Goal: Task Accomplishment & Management: Use online tool/utility

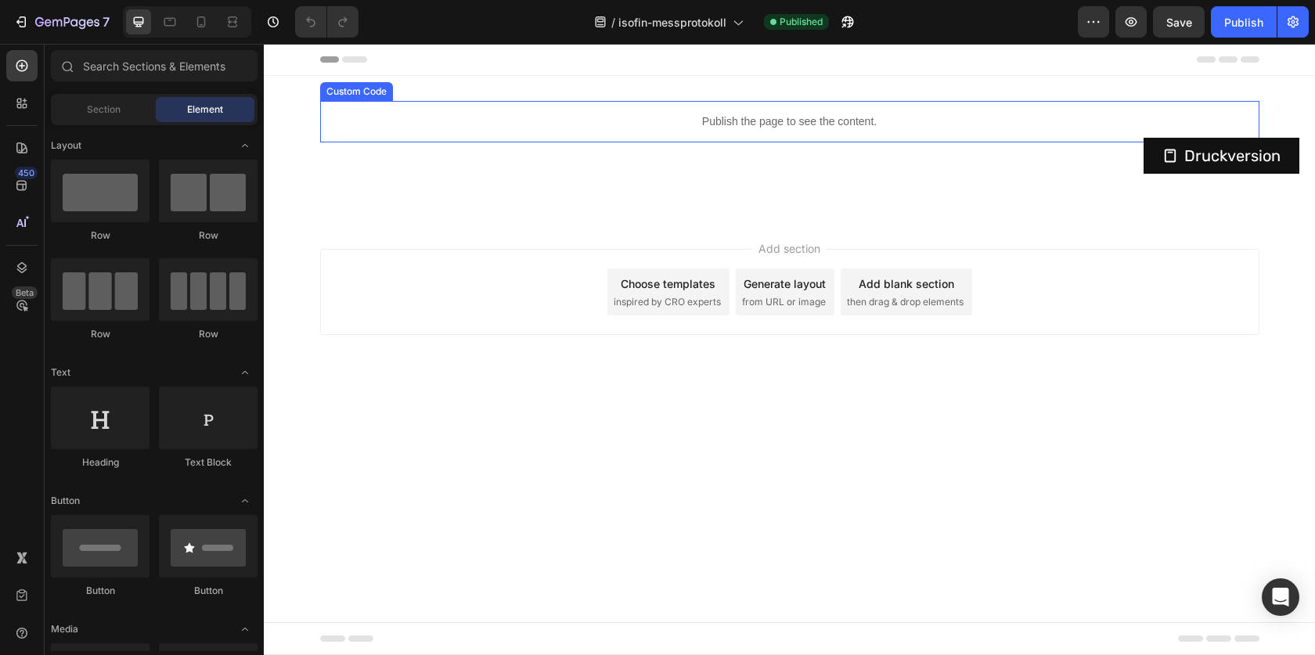
click at [791, 126] on p "Publish the page to see the content." at bounding box center [789, 121] width 939 height 16
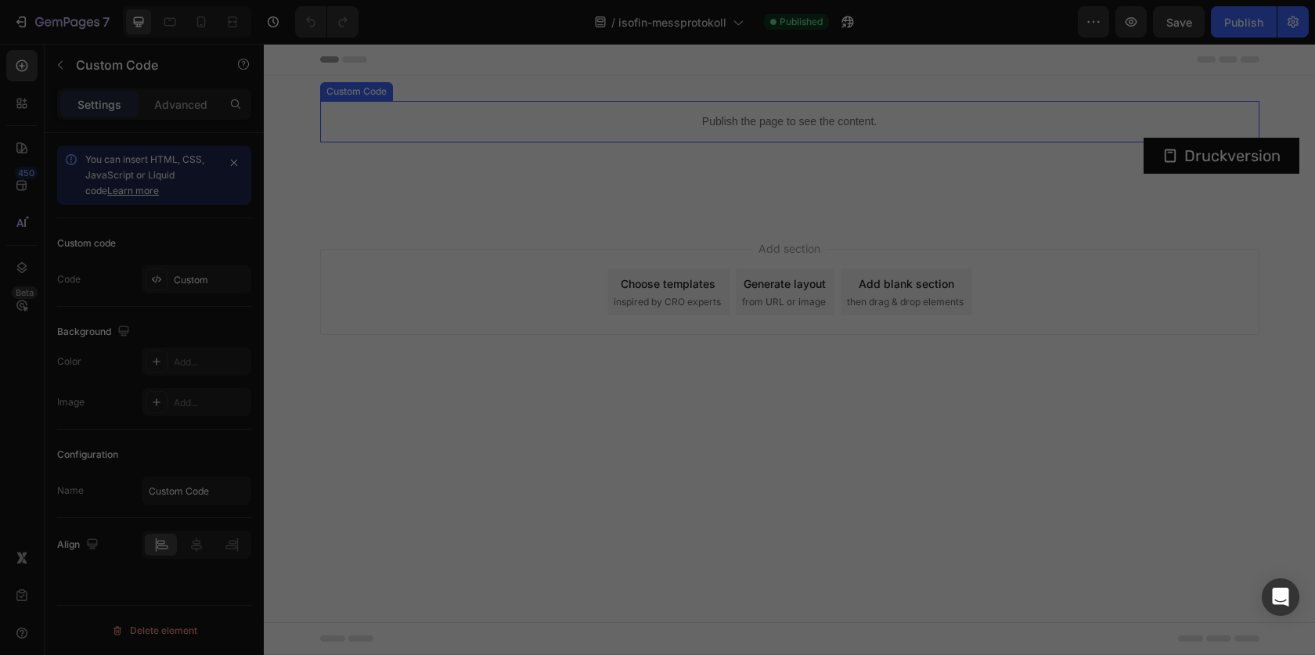
click at [684, 125] on div "<! DOCTYPE html > < html lang = "de" > < head > < meta charset = "UTF-8" /> < m…" at bounding box center [681, 330] width 631 height 489
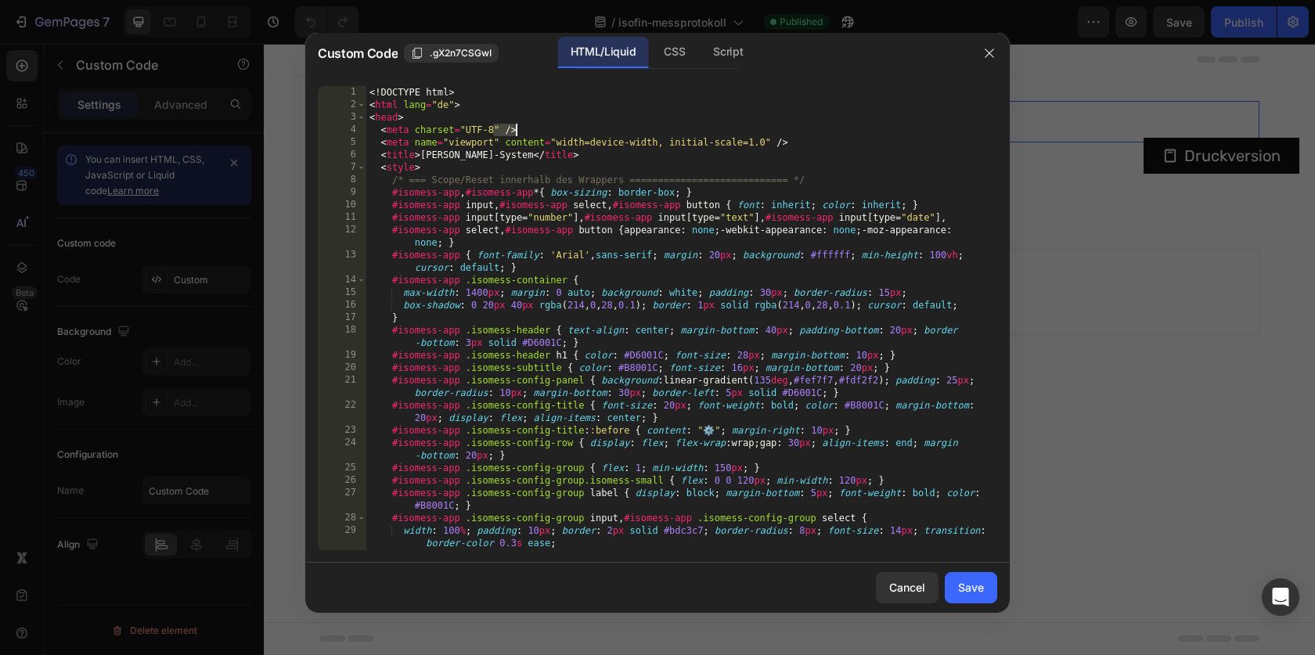
click at [625, 113] on div "<! DOCTYPE html > < html lang = "de" > < head > < meta charset = "UTF-8" /> < m…" at bounding box center [681, 330] width 631 height 489
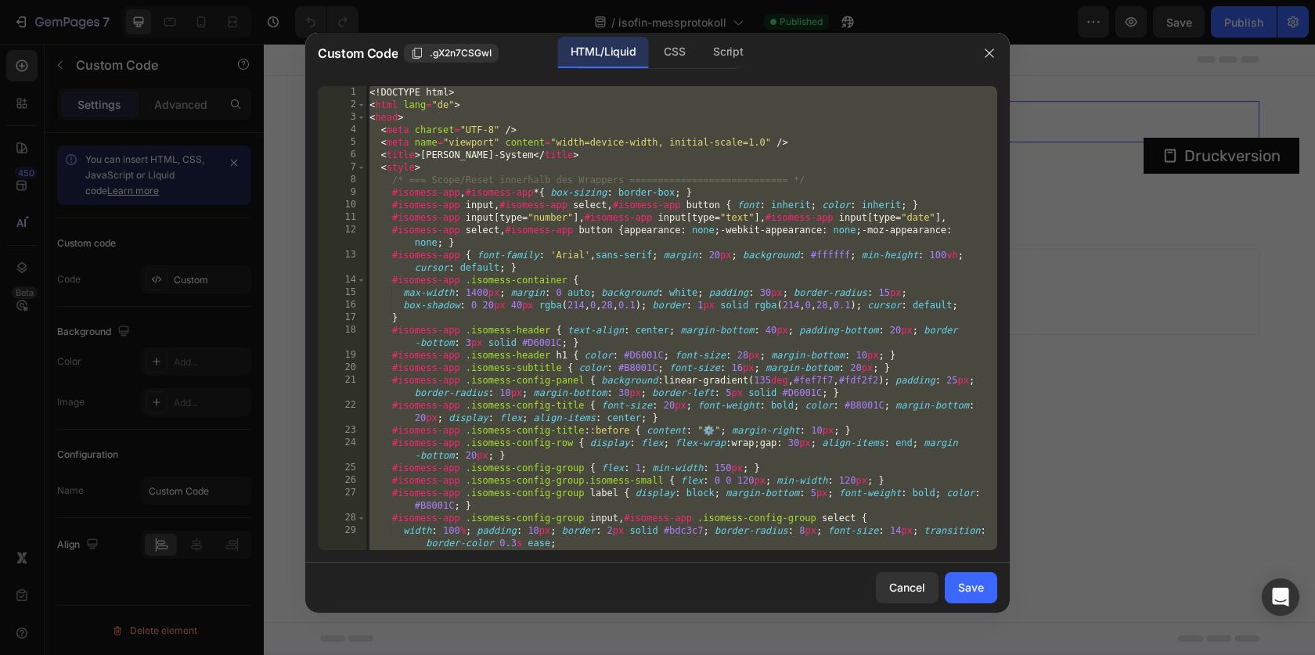
type textarea "</html>"
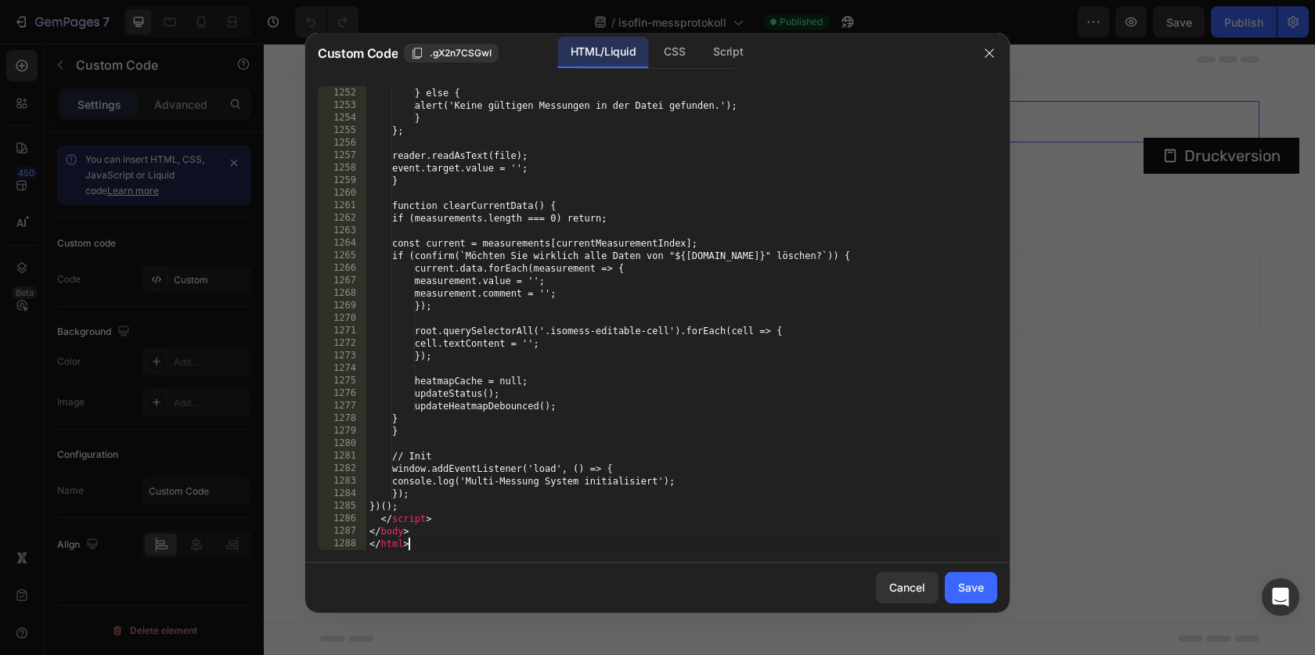
scroll to position [16343, 0]
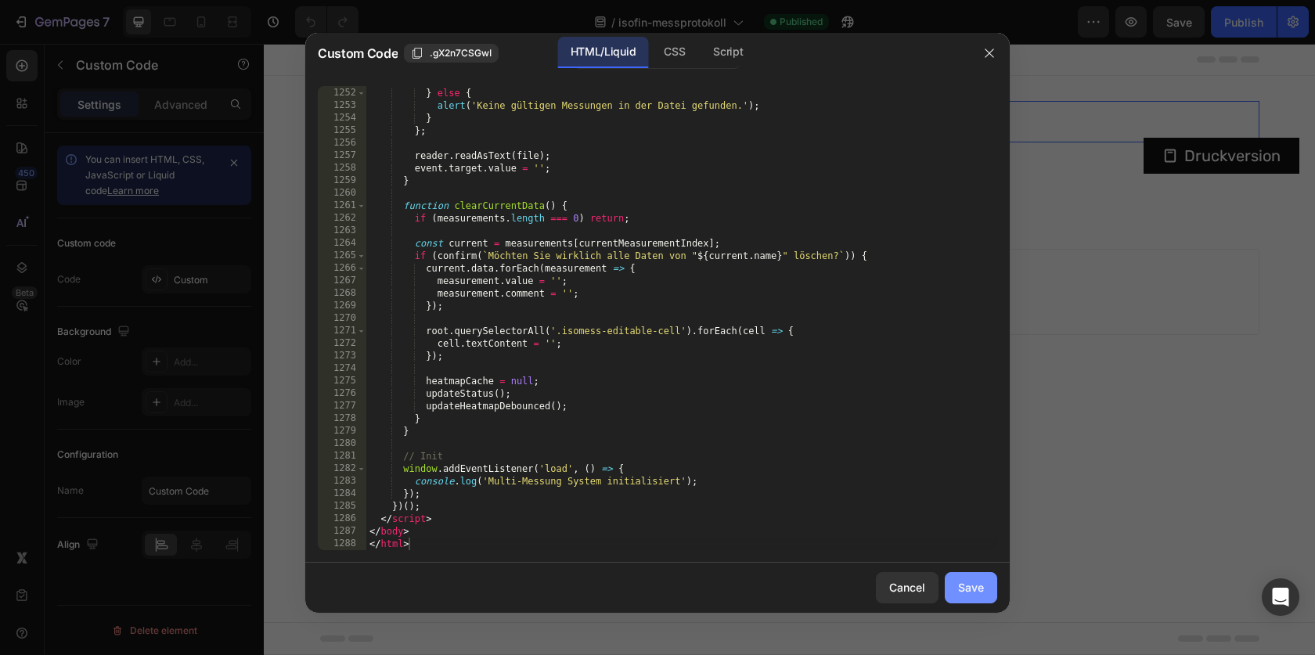
click at [966, 585] on div "Save" at bounding box center [971, 587] width 26 height 16
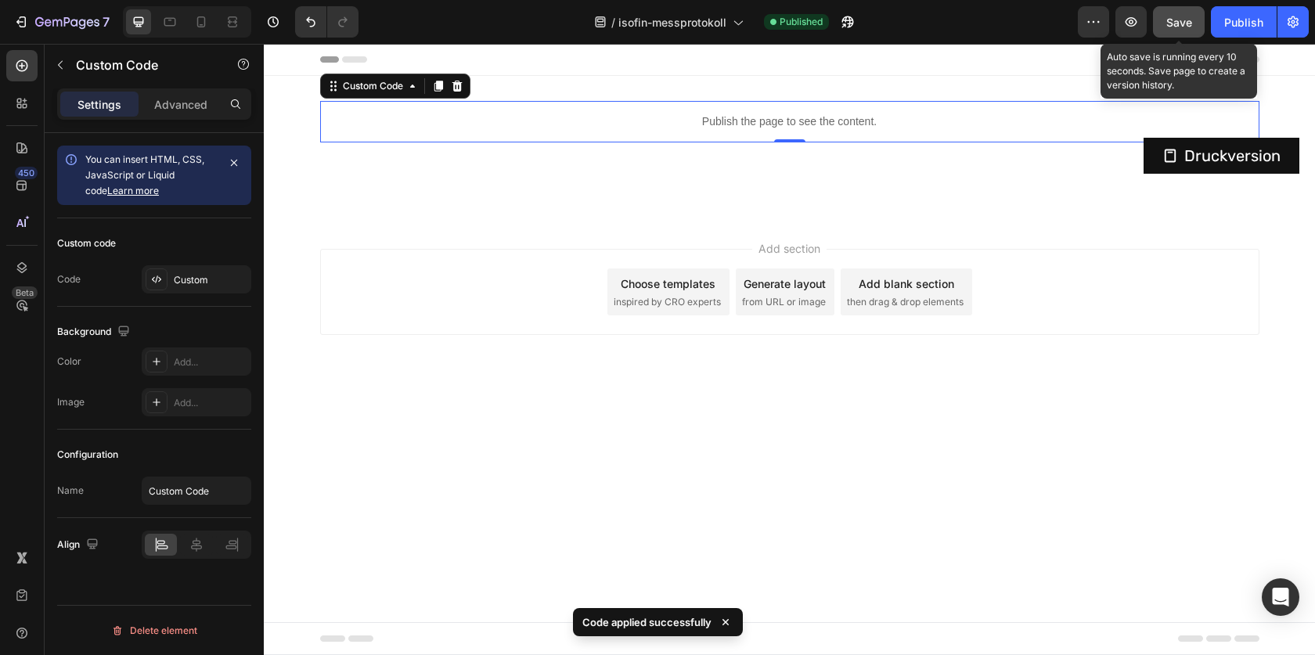
click at [1174, 20] on span "Save" at bounding box center [1179, 22] width 26 height 13
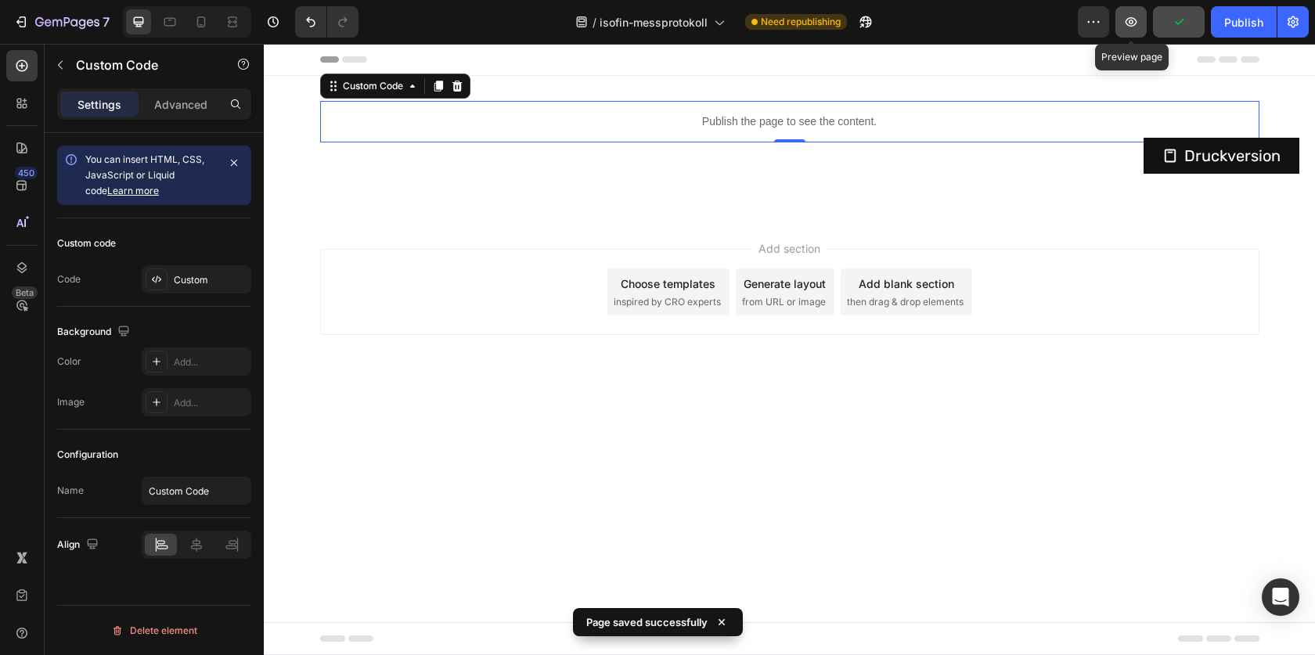
click at [1133, 30] on button "button" at bounding box center [1130, 21] width 31 height 31
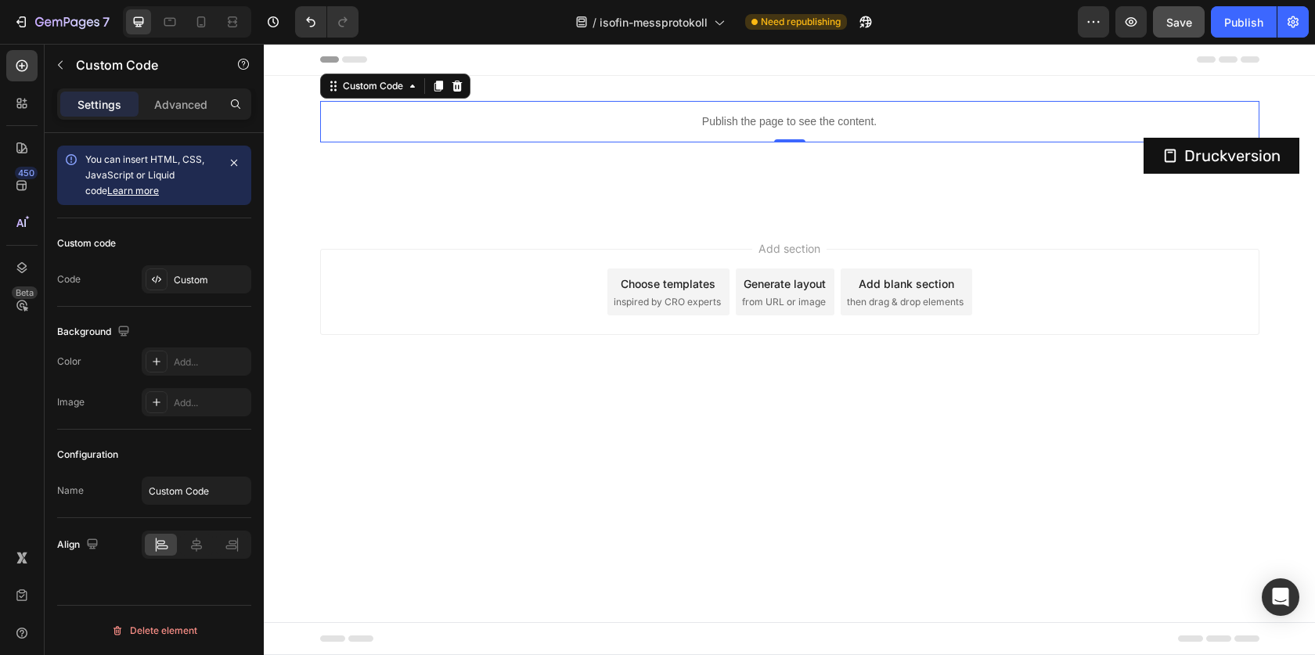
click at [884, 114] on p "Publish the page to see the content." at bounding box center [789, 121] width 939 height 16
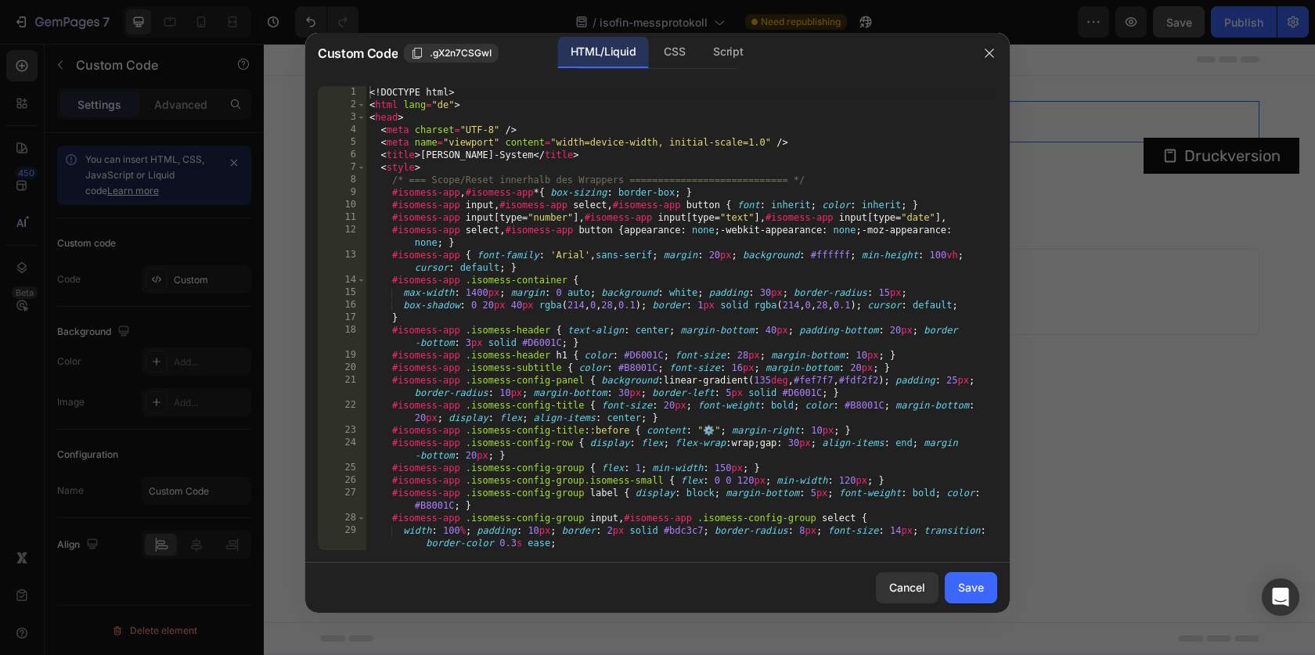
click at [748, 189] on div "<! DOCTYPE html > < html lang = "de" > < head > < meta charset = "UTF-8" /> < m…" at bounding box center [681, 330] width 631 height 489
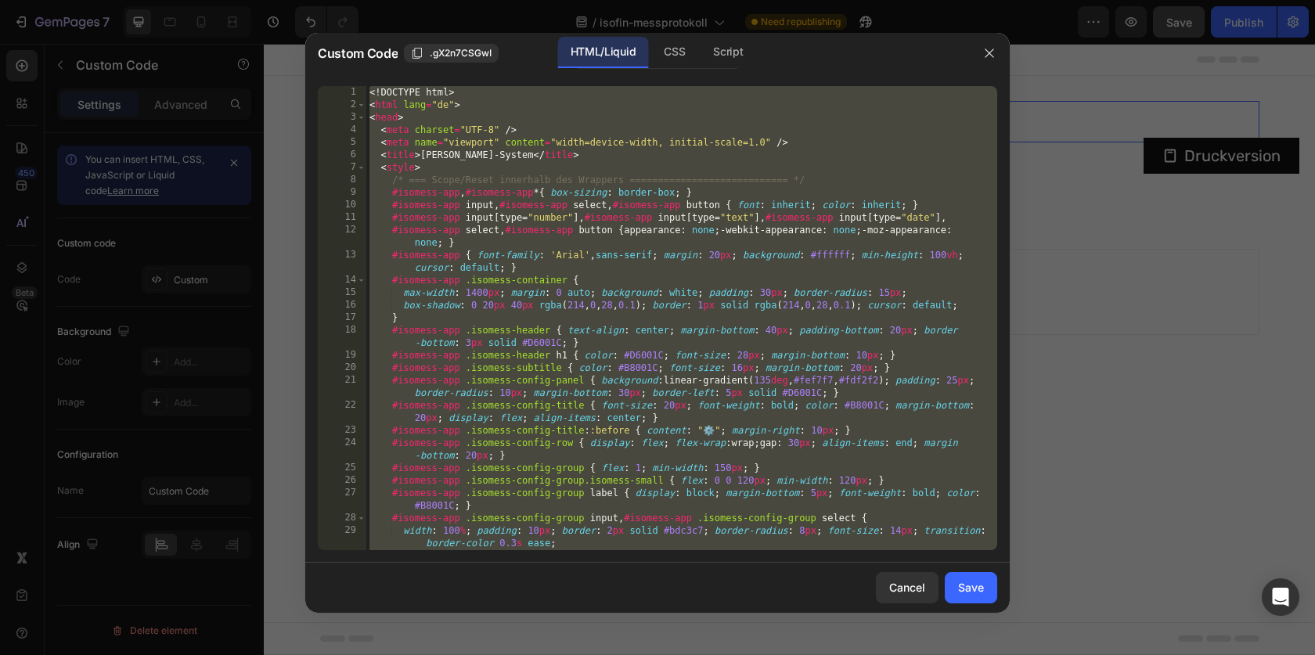
paste textarea
type textarea "</html>"
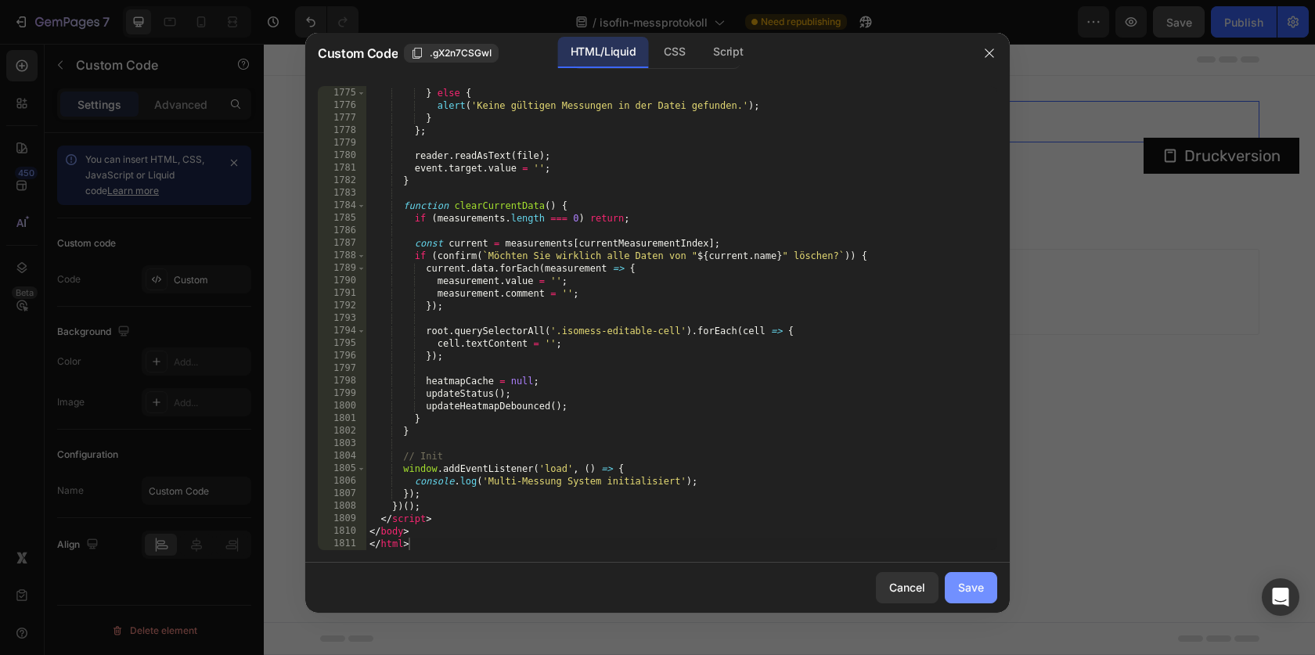
click at [964, 591] on div "Save" at bounding box center [971, 587] width 26 height 16
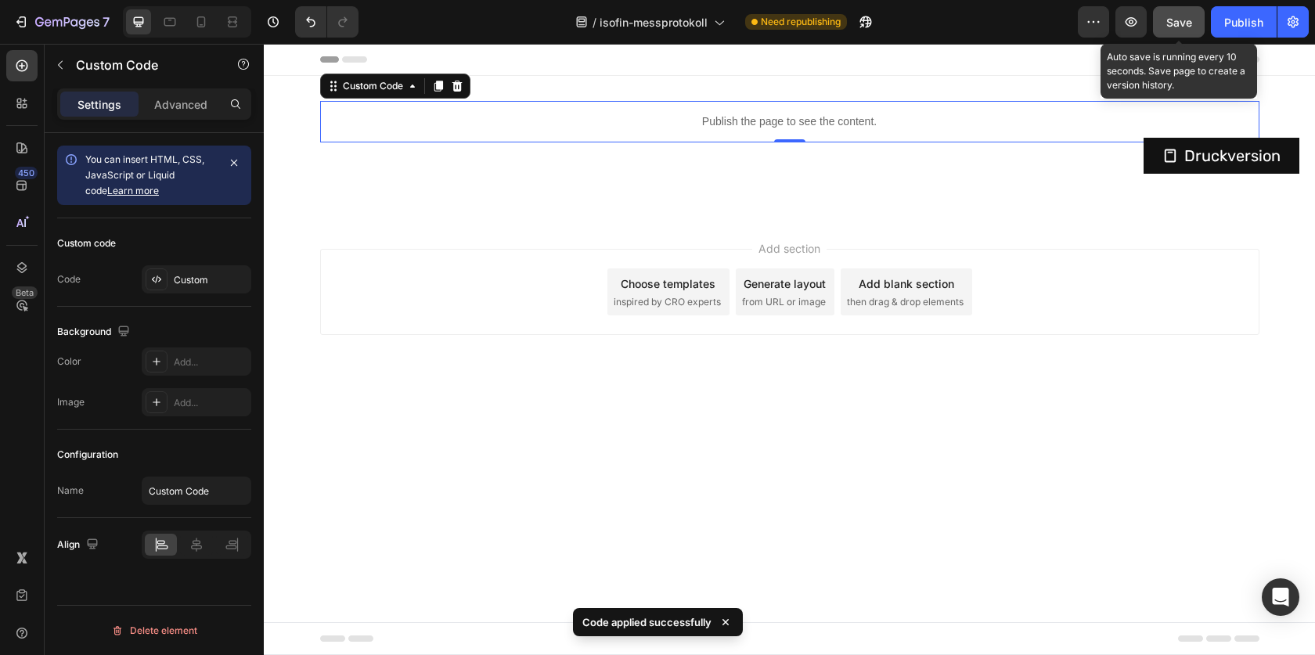
click at [1193, 21] on button "Save" at bounding box center [1179, 21] width 52 height 31
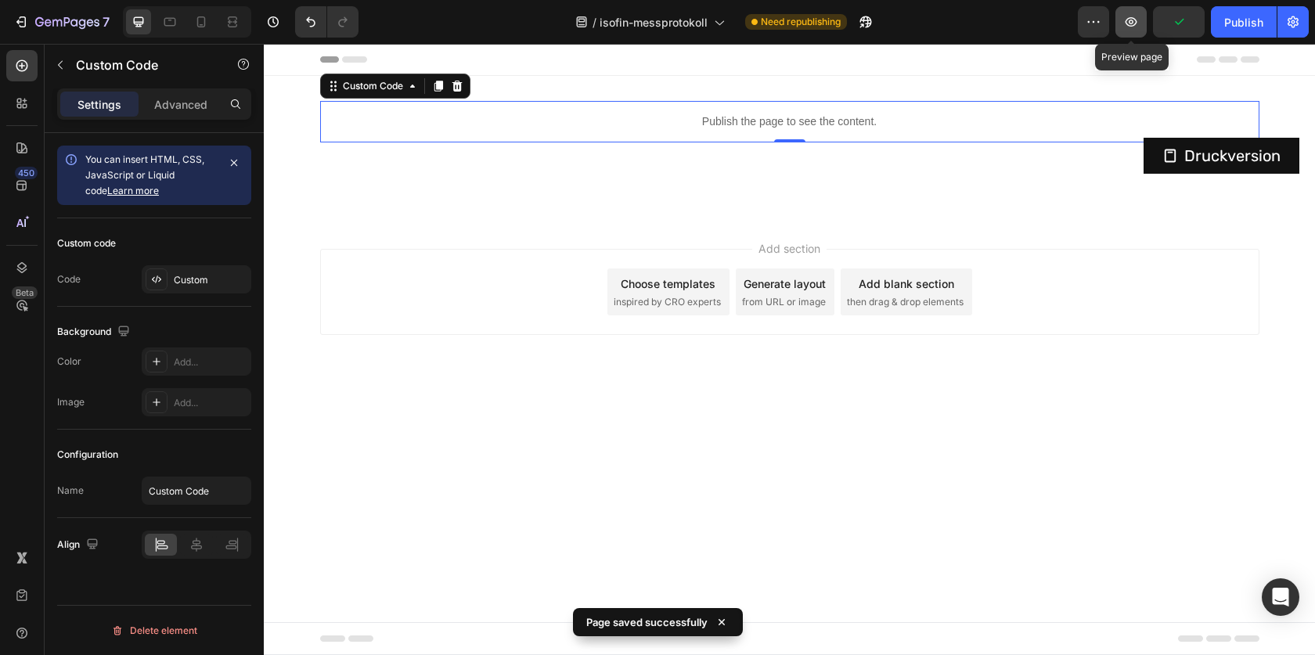
click at [1131, 22] on icon "button" at bounding box center [1131, 22] width 16 height 16
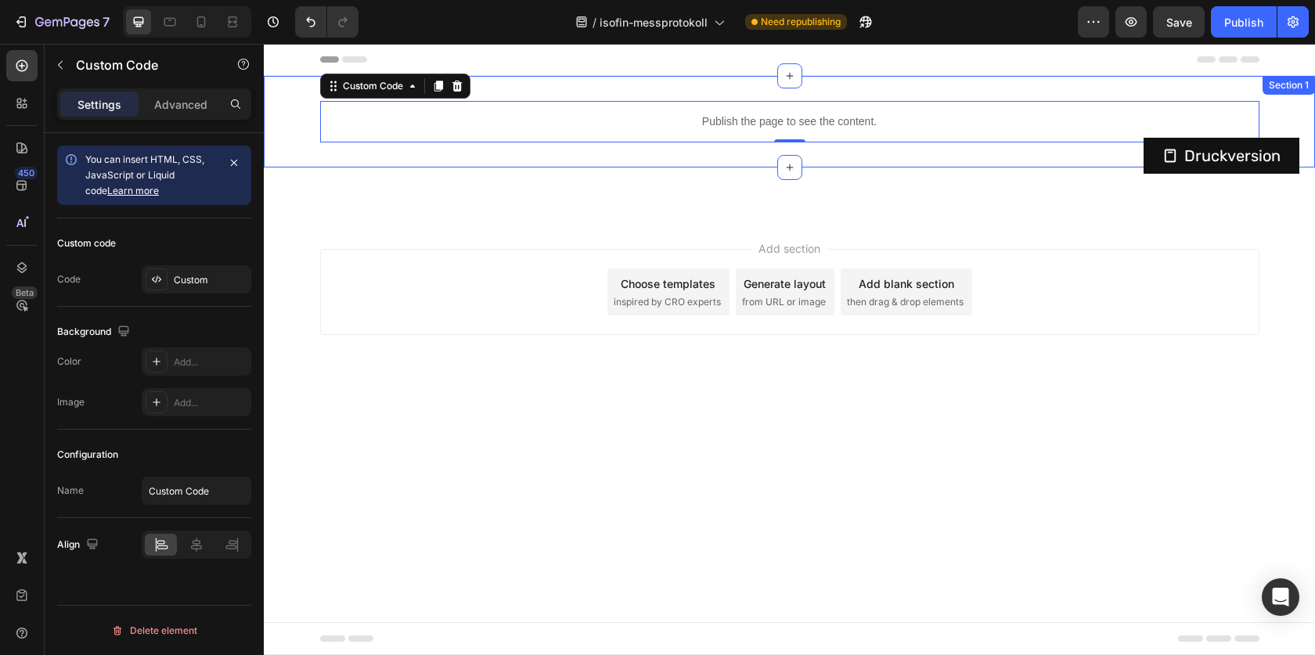
click at [600, 94] on div "Druckversion Button Publish the page to see the content. Custom Code 0 Row Sect…" at bounding box center [789, 122] width 1051 height 92
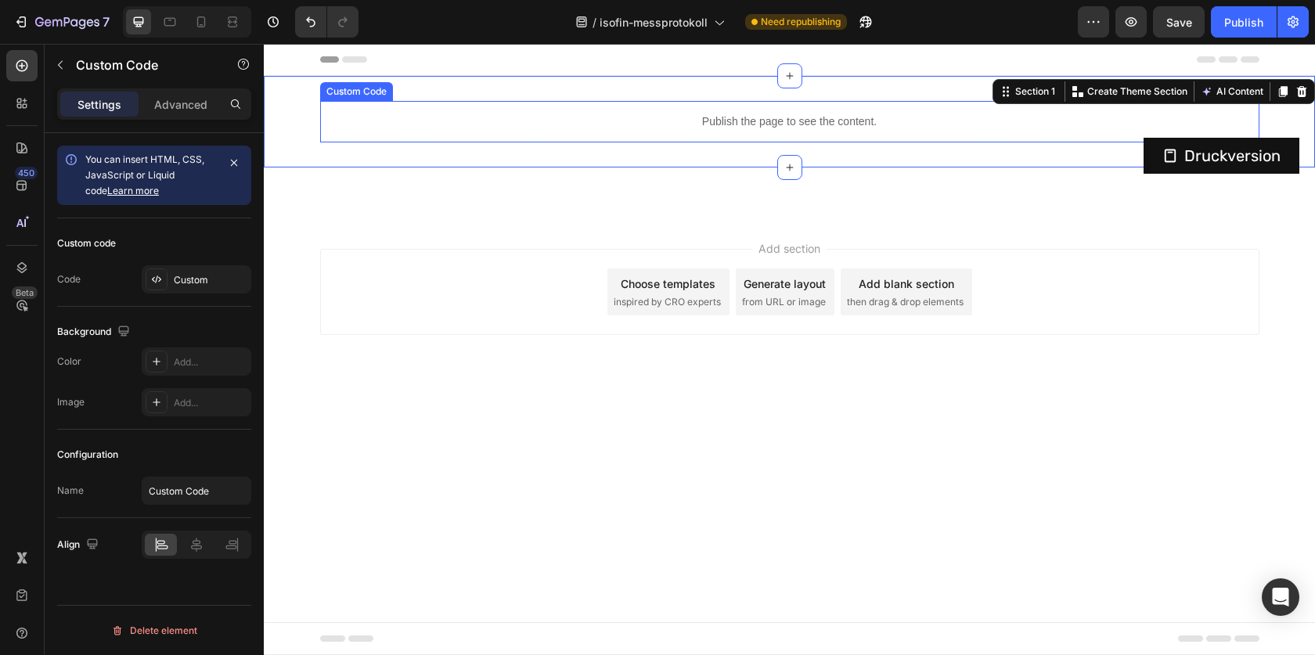
click at [591, 119] on p "Publish the page to see the content." at bounding box center [789, 121] width 939 height 16
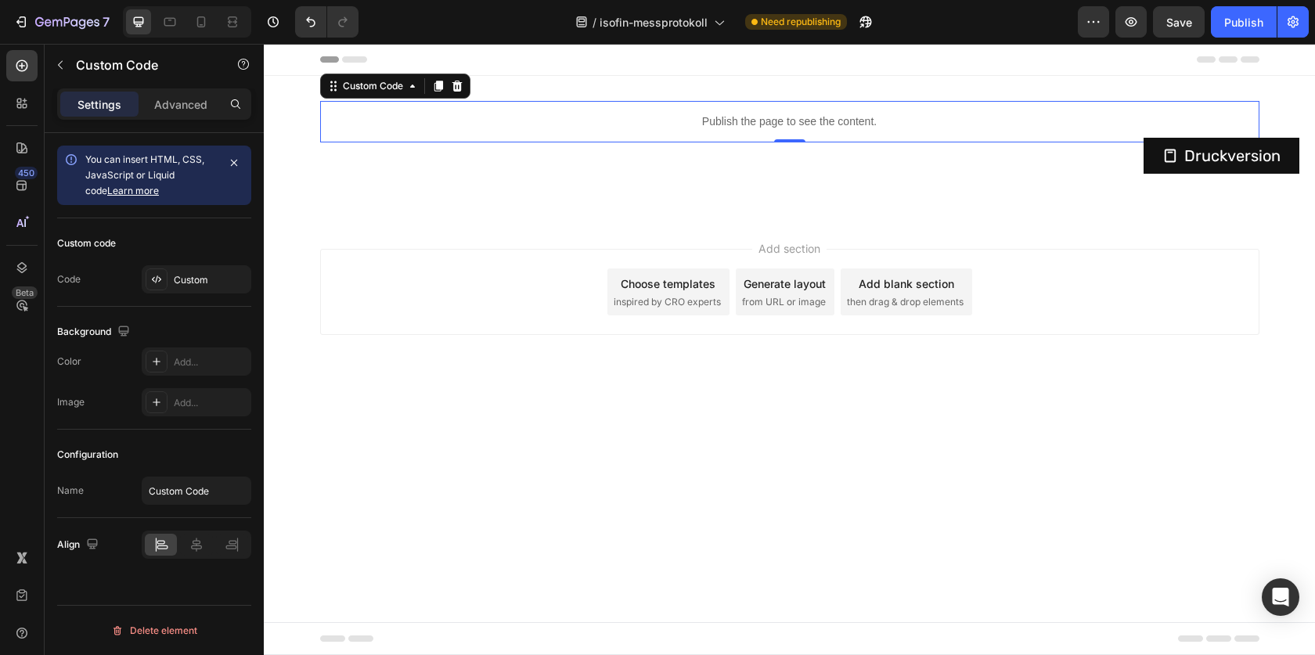
click at [591, 119] on p "Publish the page to see the content." at bounding box center [789, 121] width 939 height 16
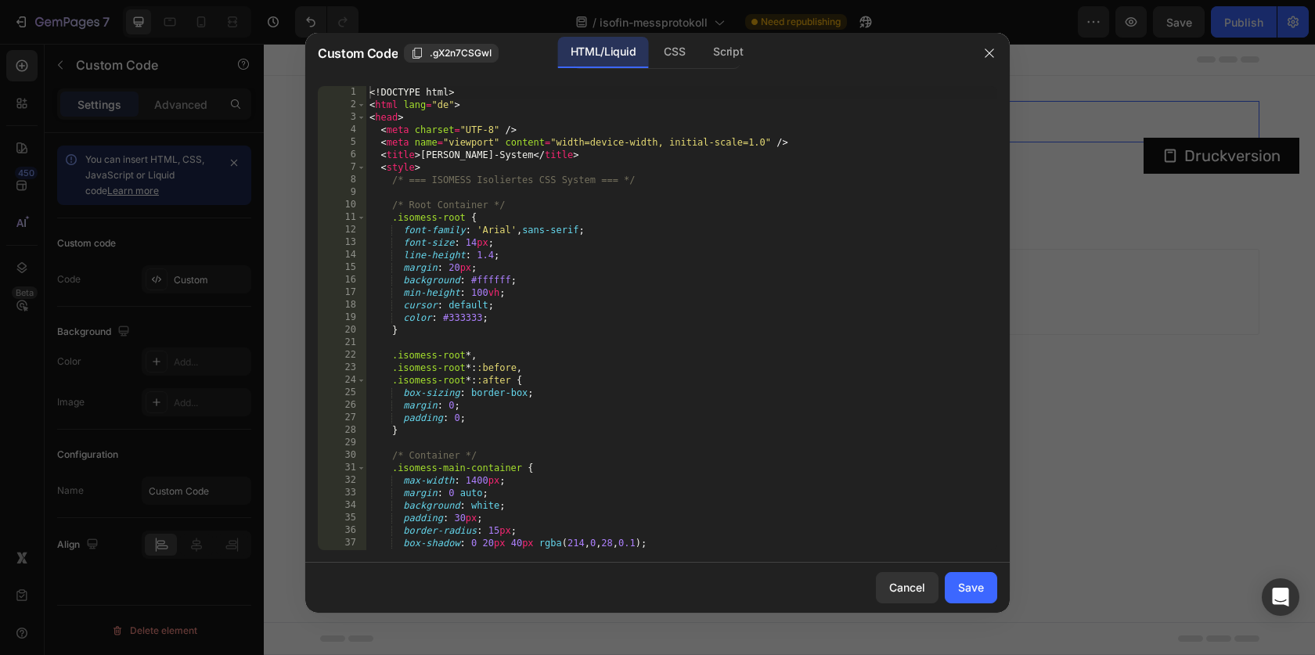
click at [530, 219] on div "<! DOCTYPE html > < html lang = "de" > < head > < meta charset = "UTF-8" /> < m…" at bounding box center [681, 330] width 631 height 489
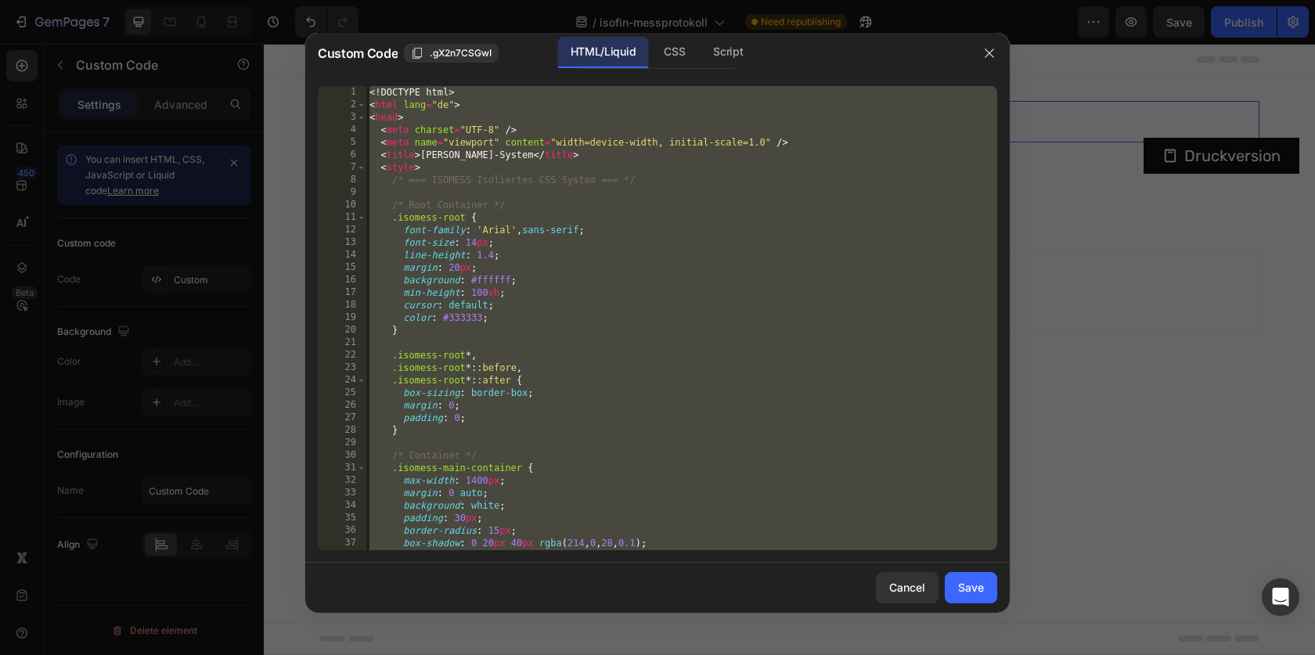
paste textarea
type textarea "</html>"
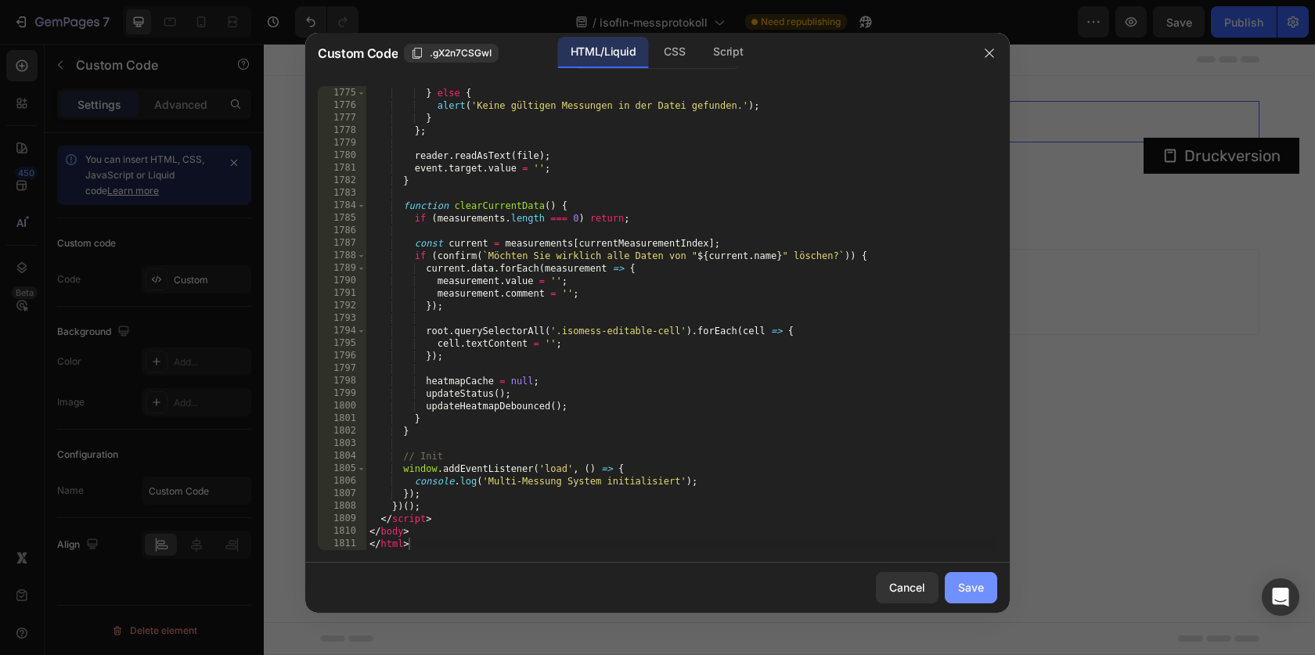
click at [972, 582] on div "Save" at bounding box center [971, 587] width 26 height 16
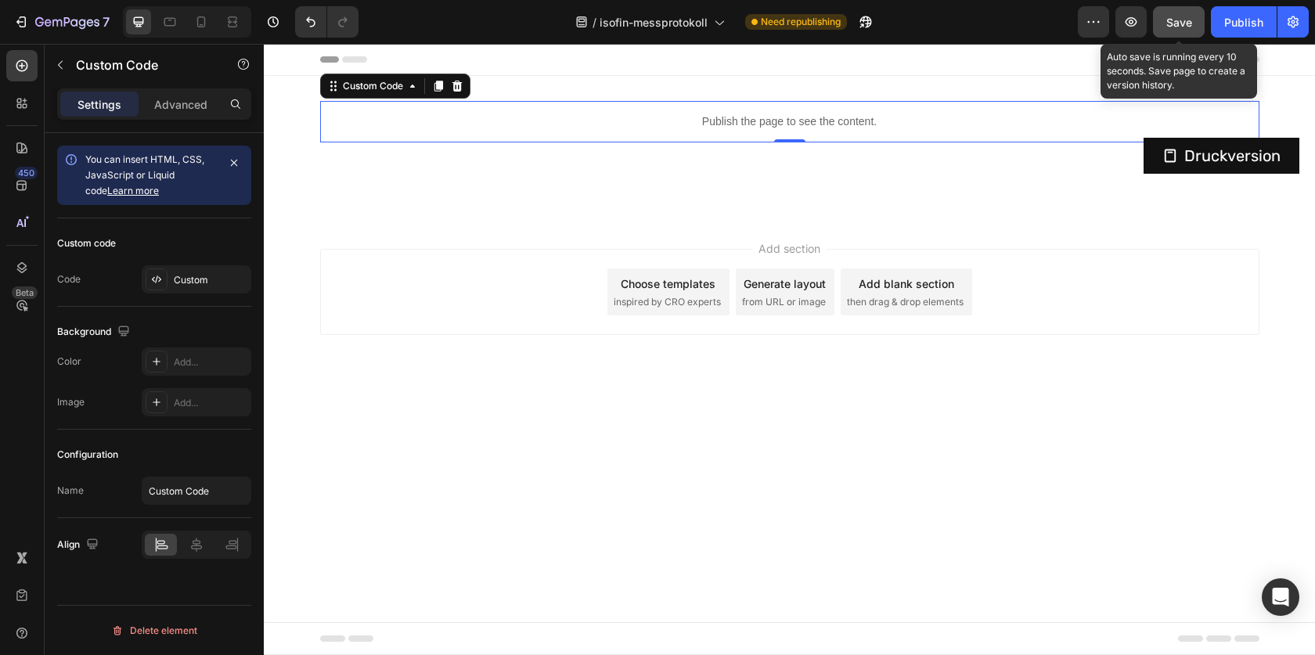
click at [1172, 31] on button "Save" at bounding box center [1179, 21] width 52 height 31
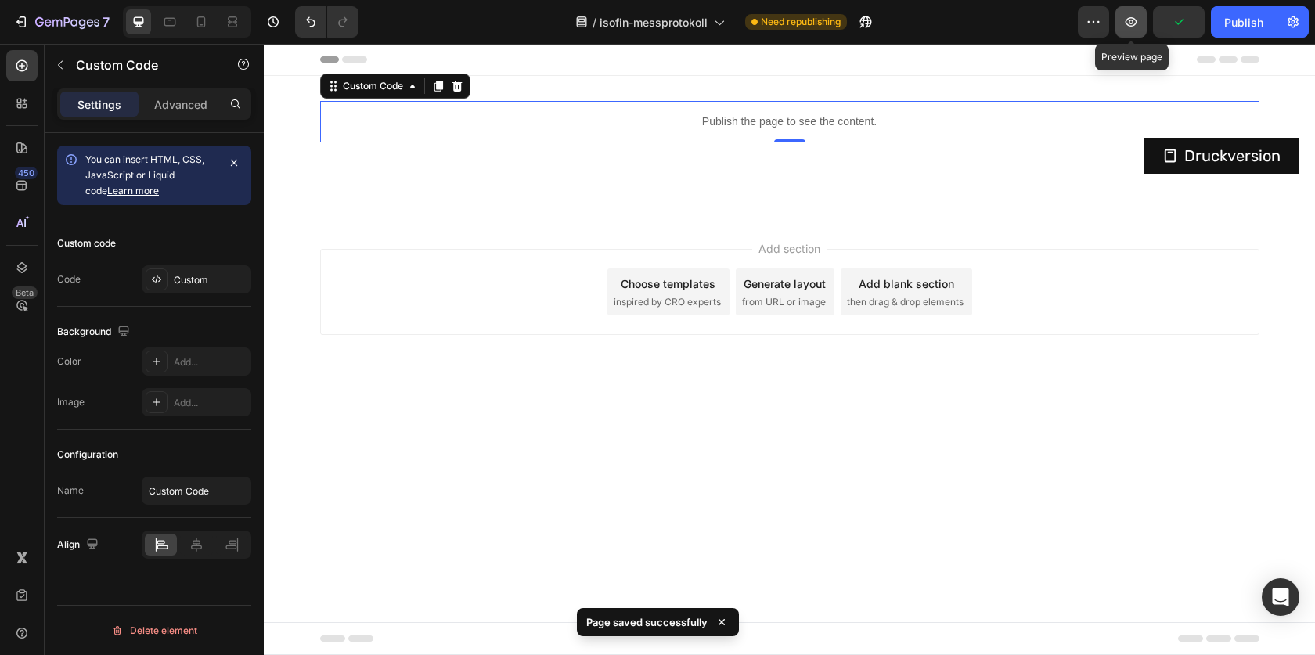
click at [1131, 23] on icon "button" at bounding box center [1132, 21] width 12 height 9
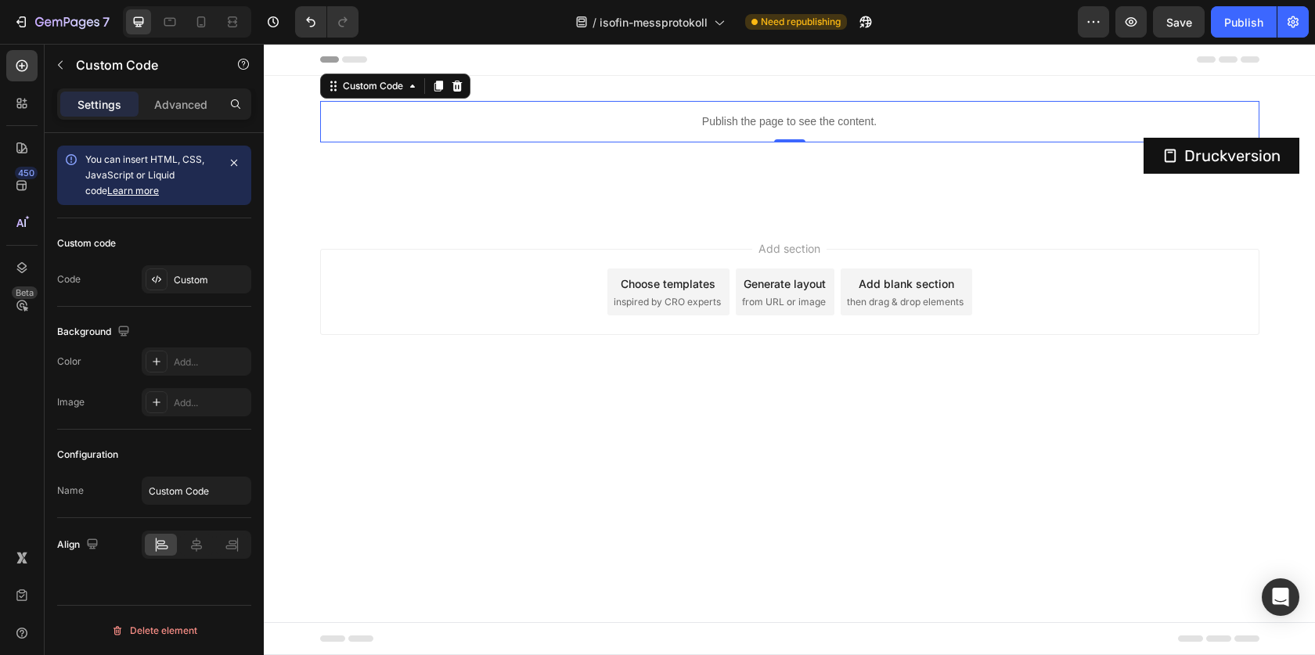
click at [650, 134] on div "Publish the page to see the content." at bounding box center [789, 121] width 939 height 41
click at [651, 134] on div "Publish the page to see the content." at bounding box center [789, 121] width 939 height 41
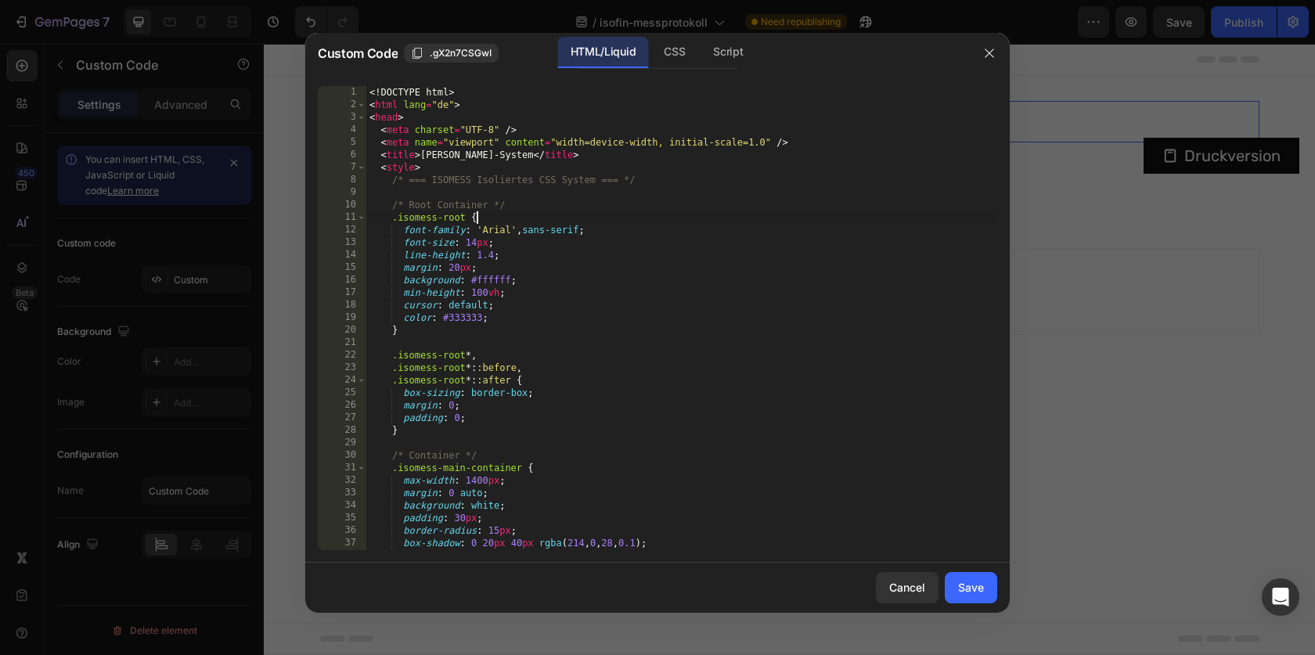
click at [625, 217] on div "<! DOCTYPE html > < html lang = "de" > < head > < meta charset = "UTF-8" /> < m…" at bounding box center [681, 330] width 631 height 489
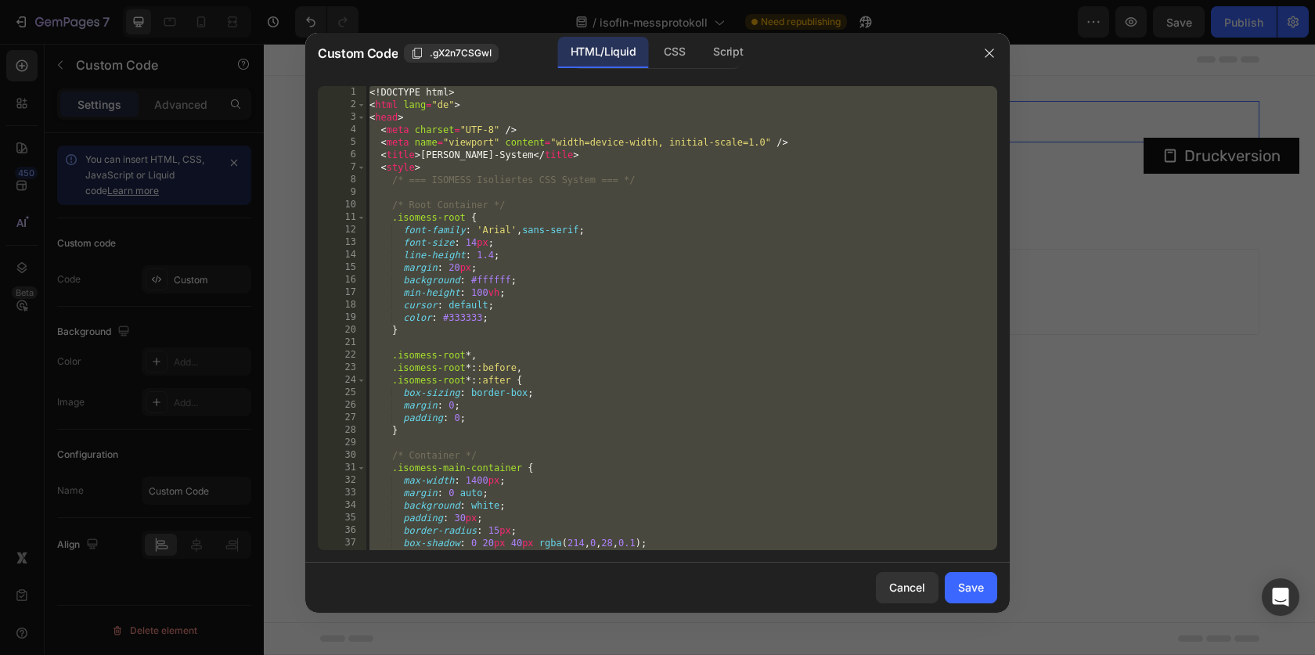
paste textarea
type textarea "</html>"
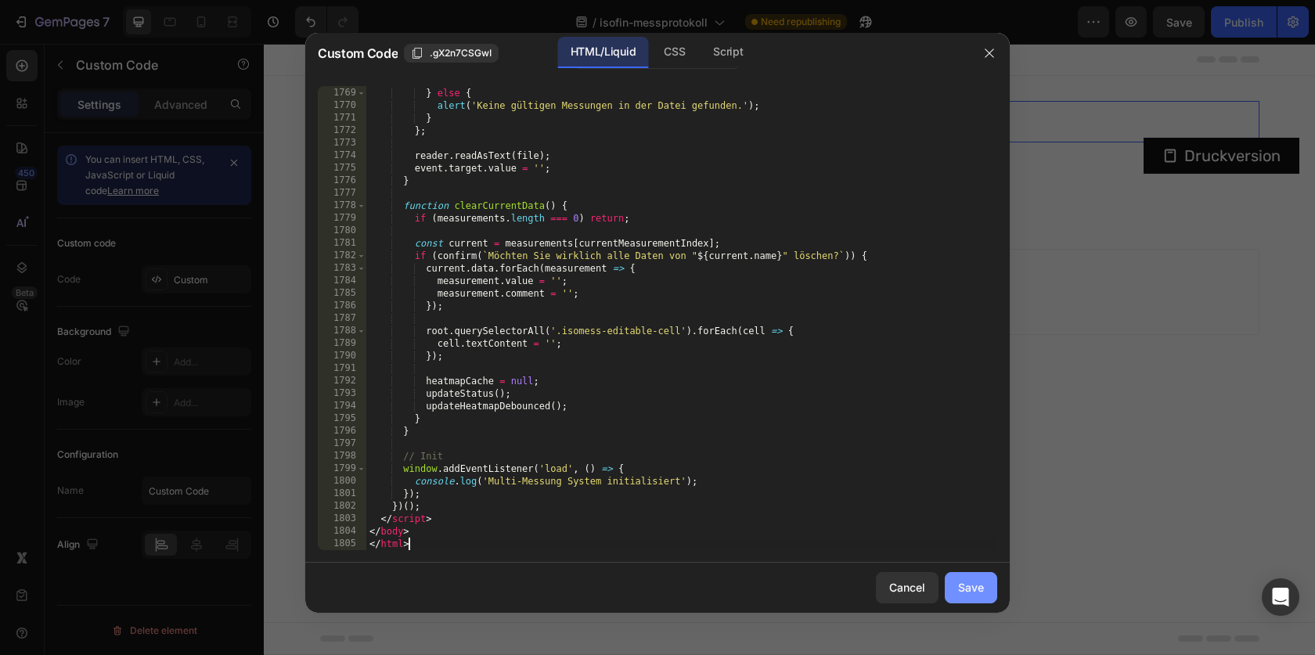
click at [989, 598] on button "Save" at bounding box center [971, 587] width 52 height 31
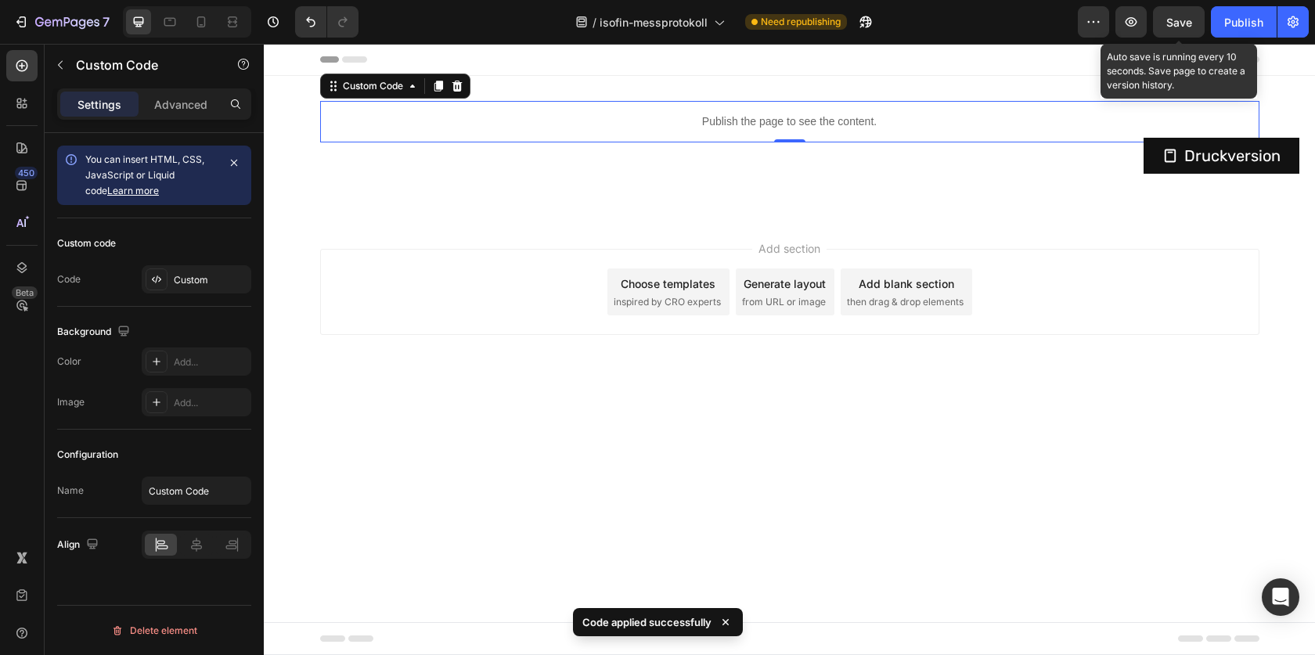
click at [1190, 21] on span "Save" at bounding box center [1179, 22] width 26 height 13
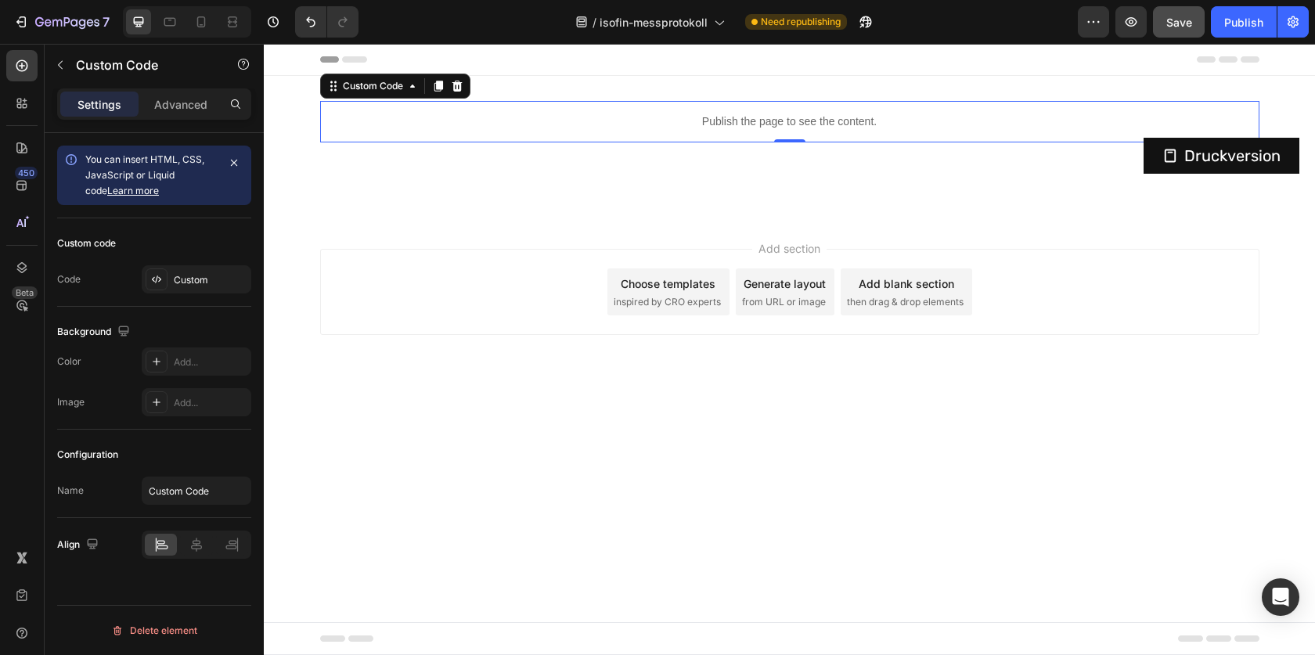
click at [1165, 36] on button "Save" at bounding box center [1179, 21] width 52 height 31
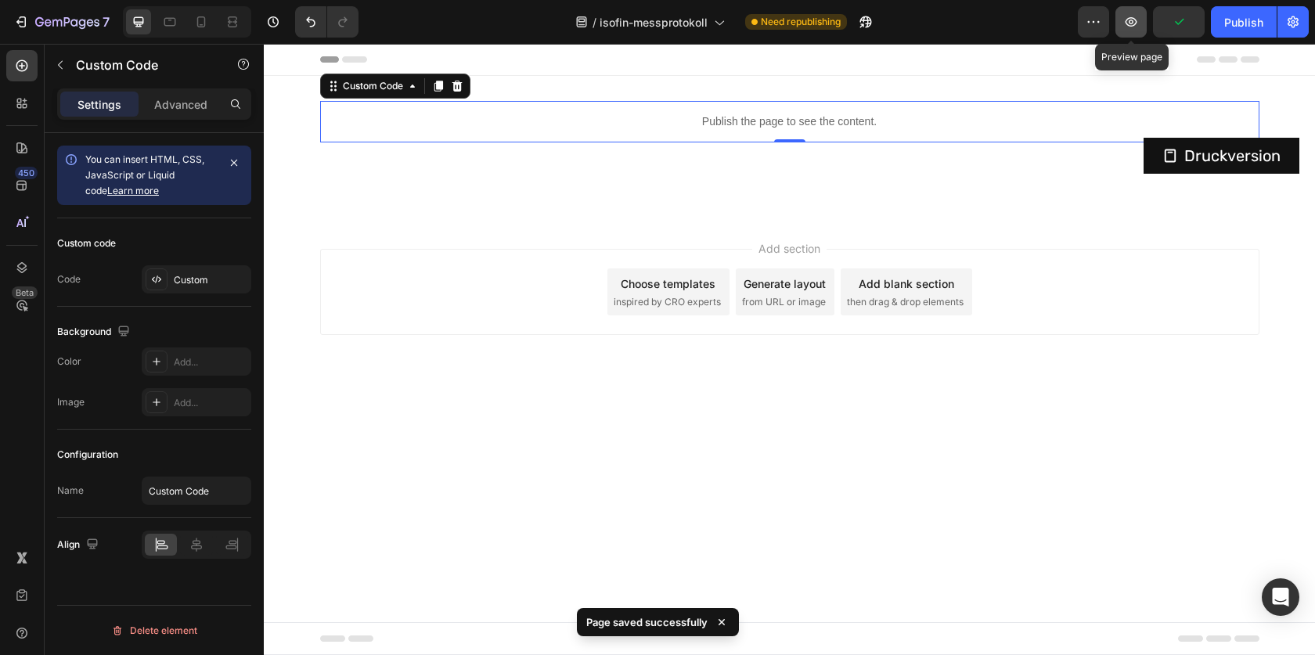
click at [1131, 32] on button "button" at bounding box center [1130, 21] width 31 height 31
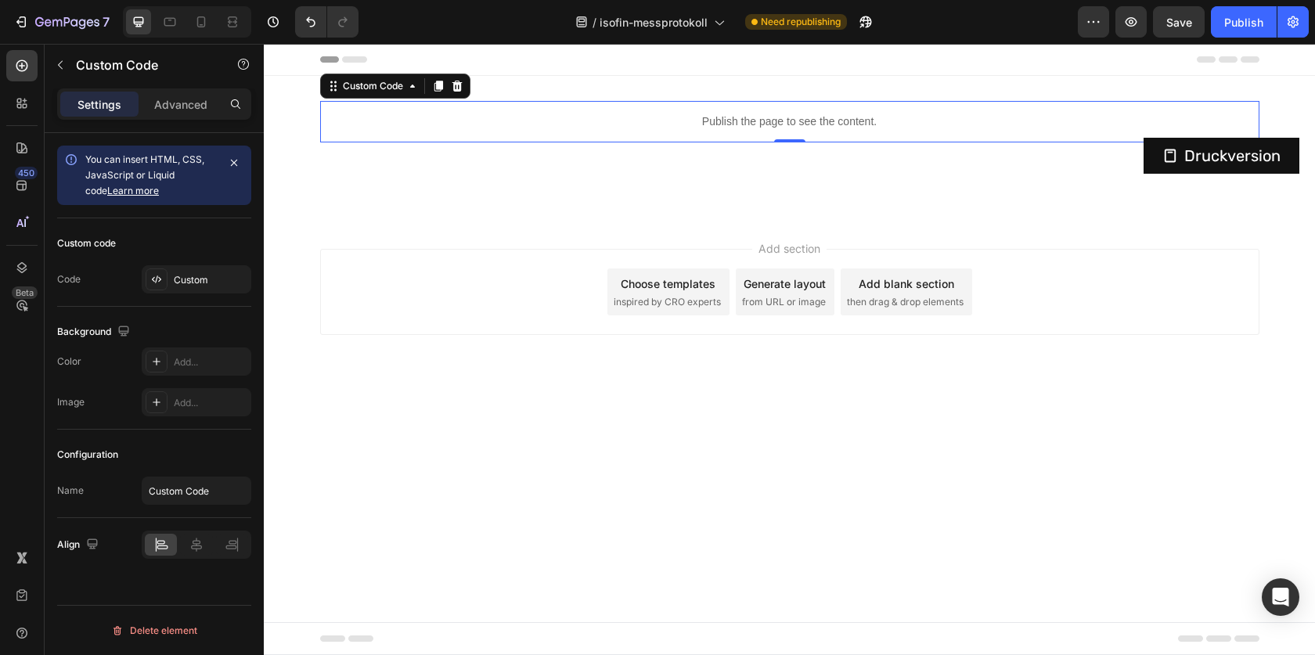
click at [677, 126] on p "Publish the page to see the content." at bounding box center [789, 121] width 939 height 16
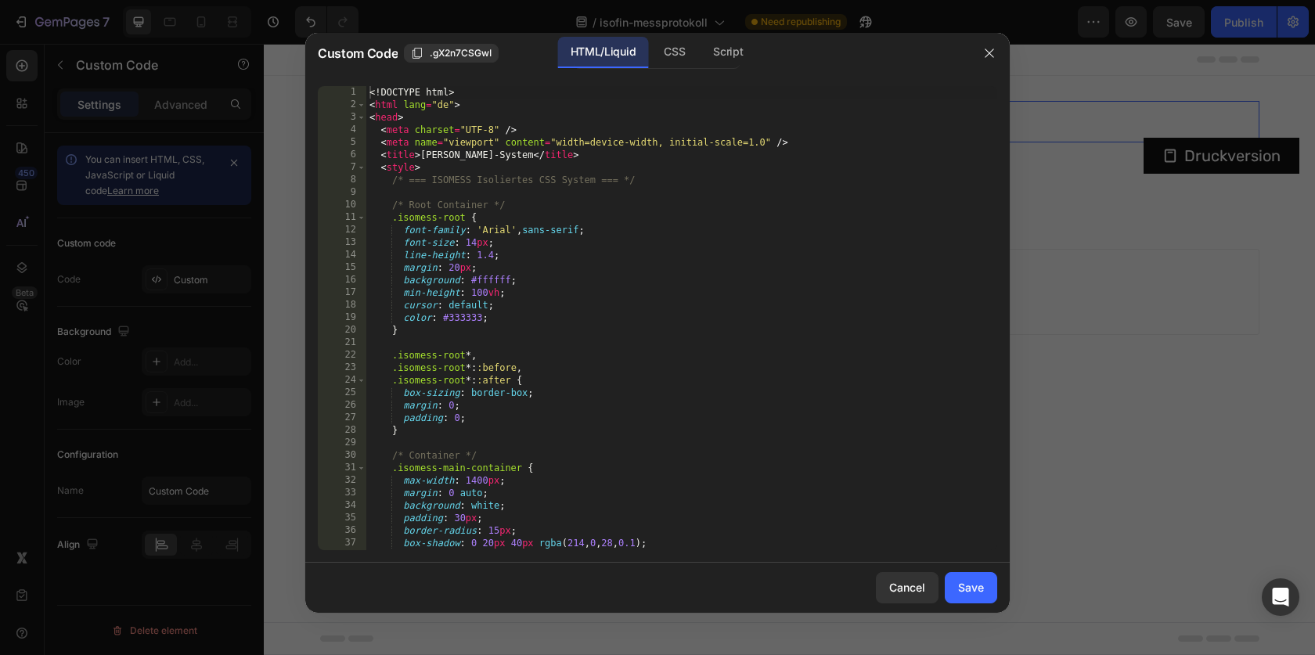
click at [803, 158] on div "<! DOCTYPE html > < html lang = "de" > < head > < meta charset = "UTF-8" /> < m…" at bounding box center [681, 330] width 631 height 489
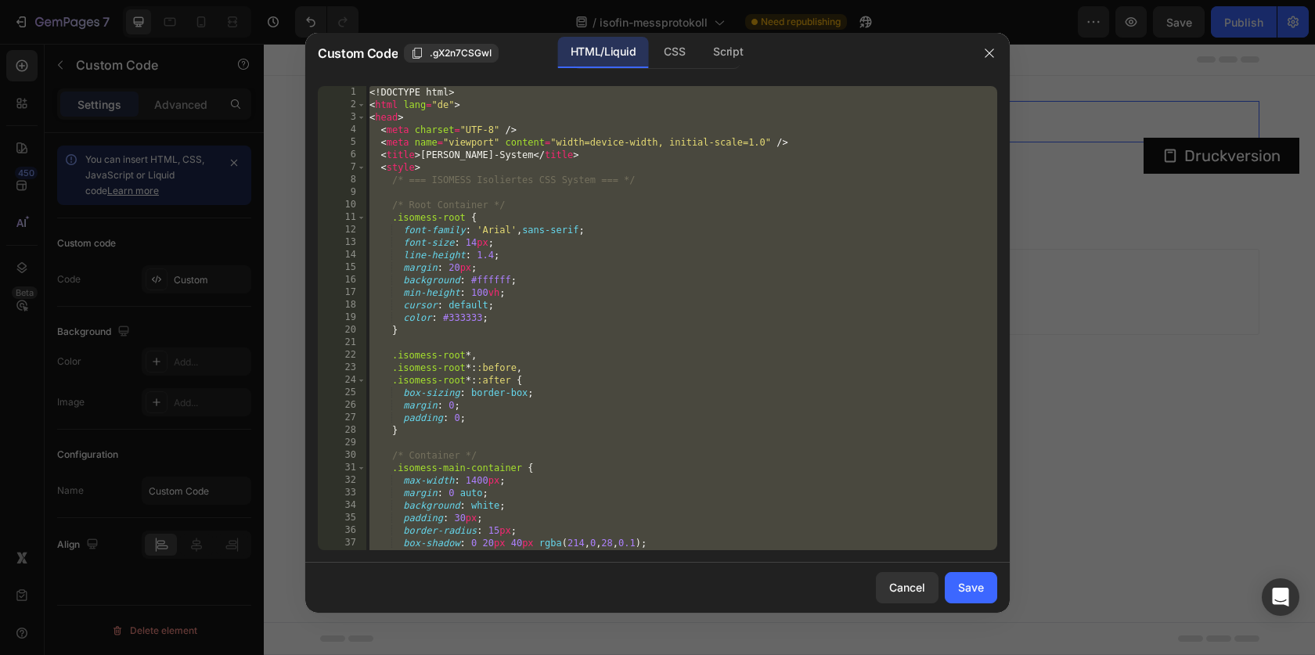
paste textarea
type textarea "</html>"
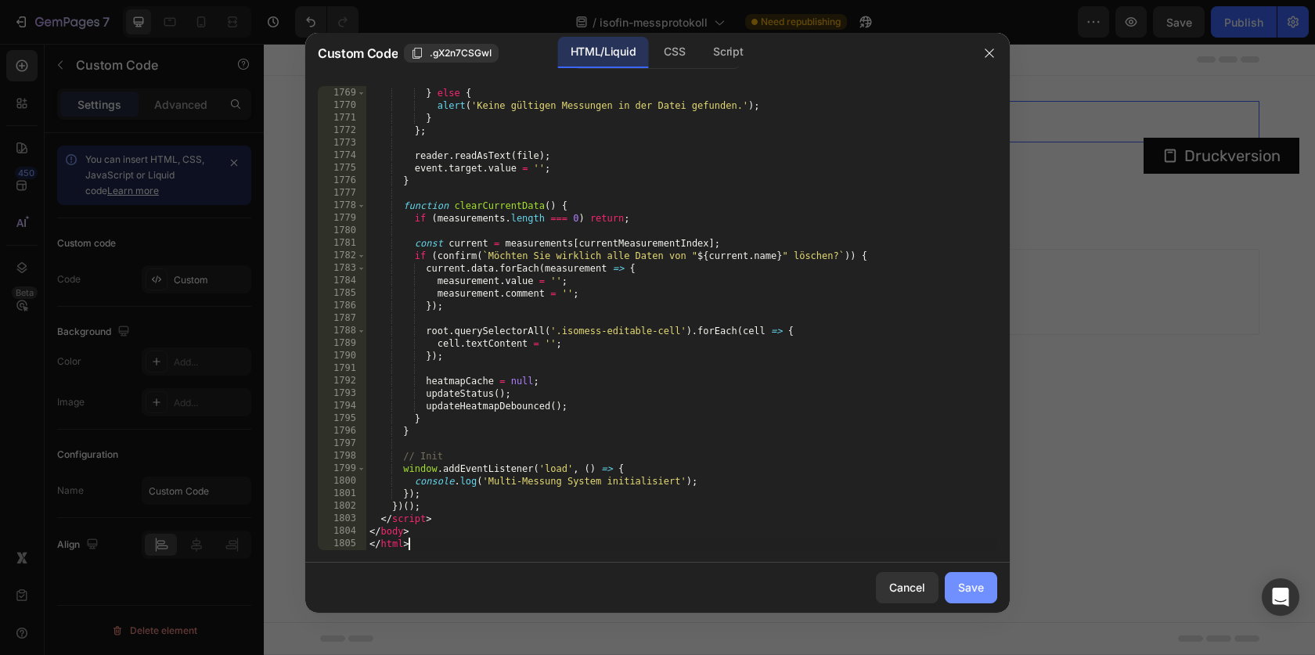
click at [967, 587] on div "Save" at bounding box center [971, 587] width 26 height 16
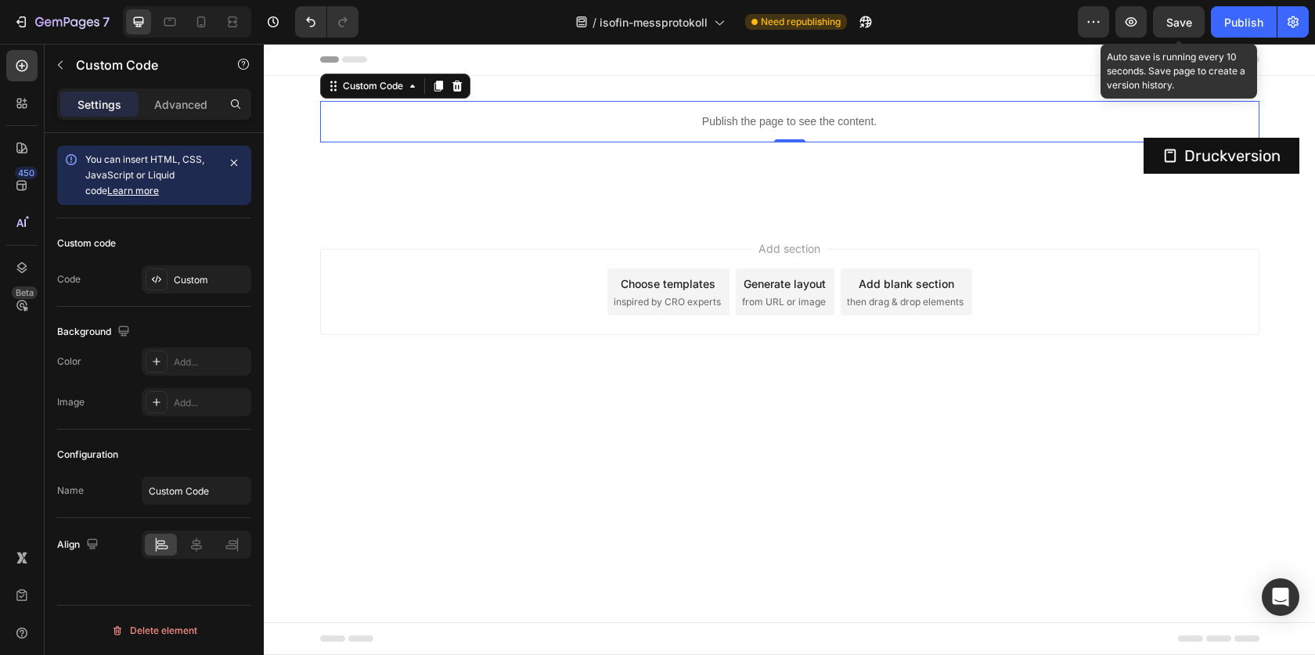
click at [1190, 26] on span "Save" at bounding box center [1179, 22] width 26 height 13
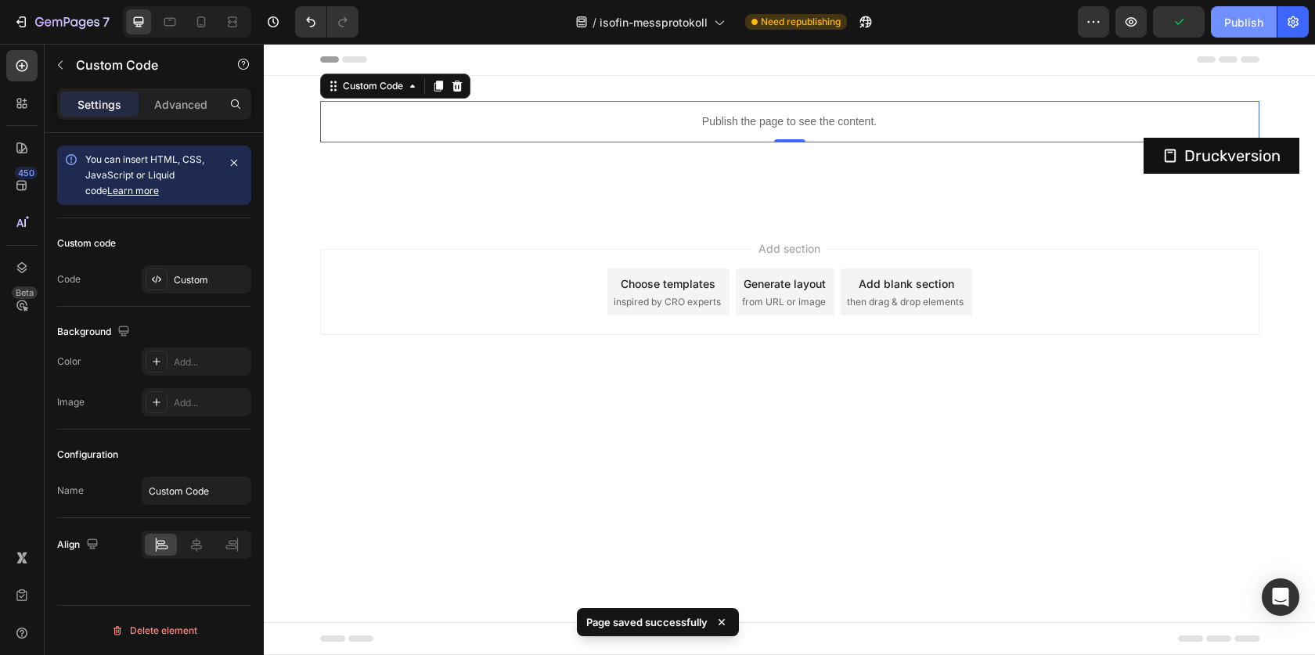
click at [1248, 26] on div "Publish" at bounding box center [1243, 22] width 39 height 16
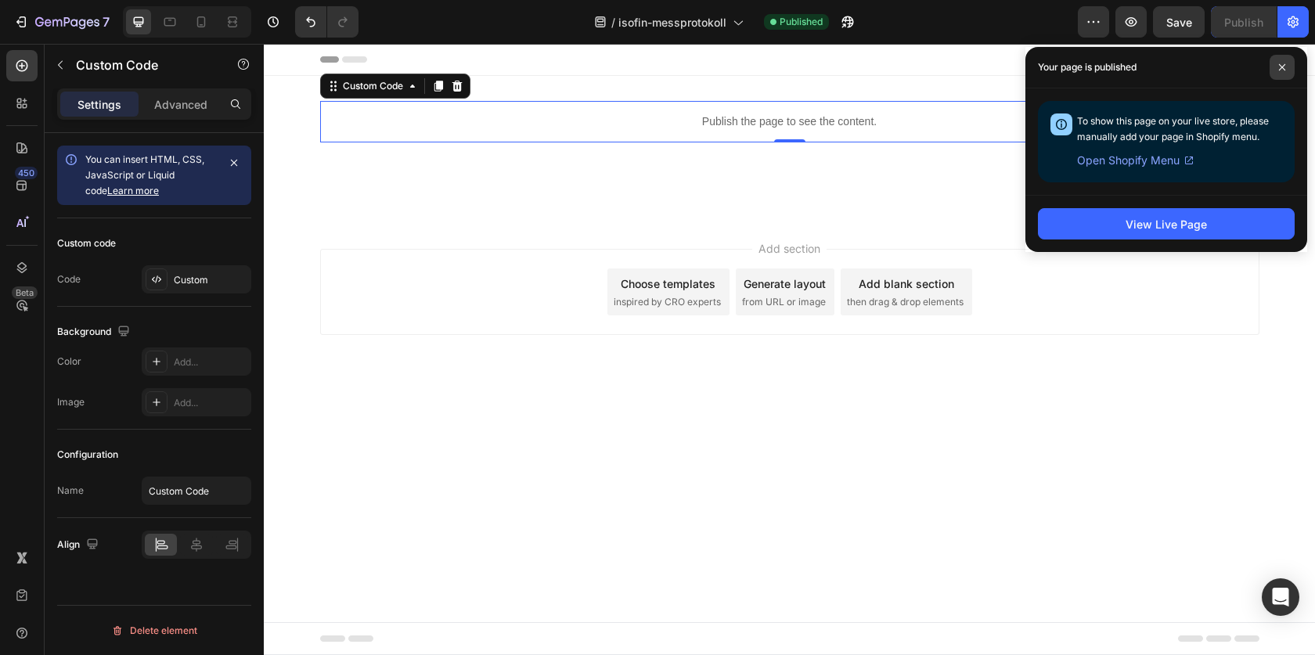
click at [1291, 67] on span at bounding box center [1282, 67] width 25 height 25
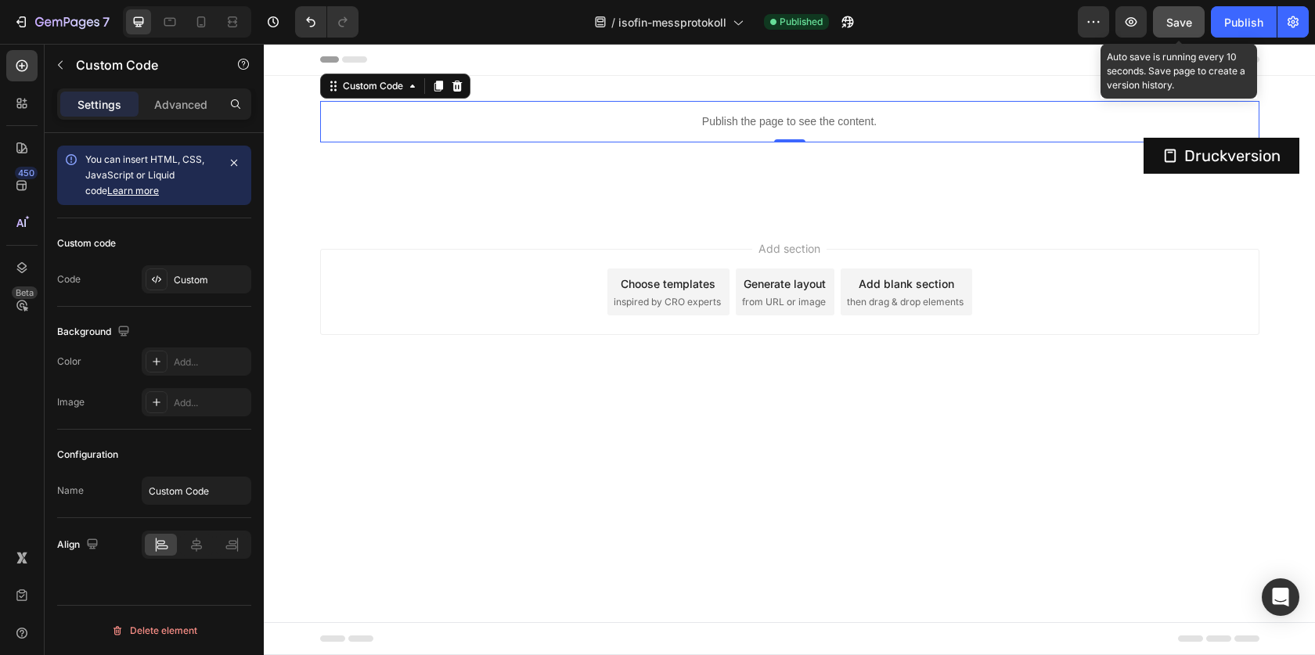
click at [1159, 23] on button "Save" at bounding box center [1179, 21] width 52 height 31
click at [1179, 9] on button "Save" at bounding box center [1179, 21] width 52 height 31
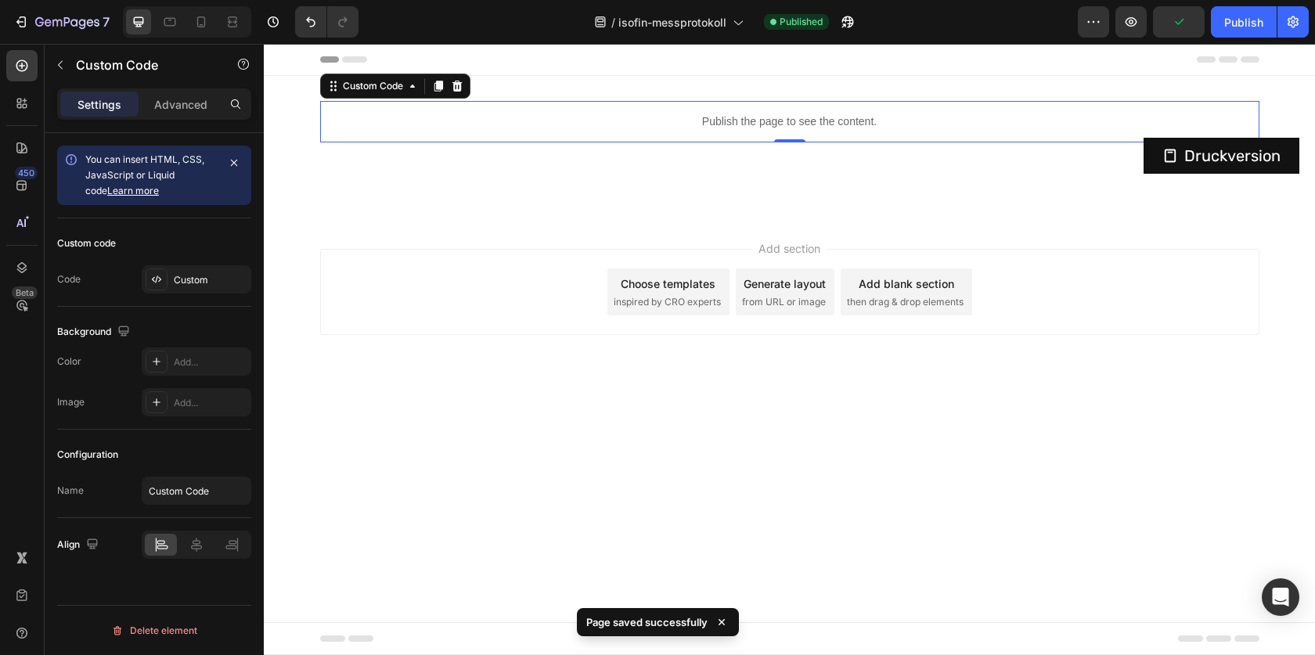
click at [817, 131] on div "Publish the page to see the content." at bounding box center [789, 121] width 939 height 41
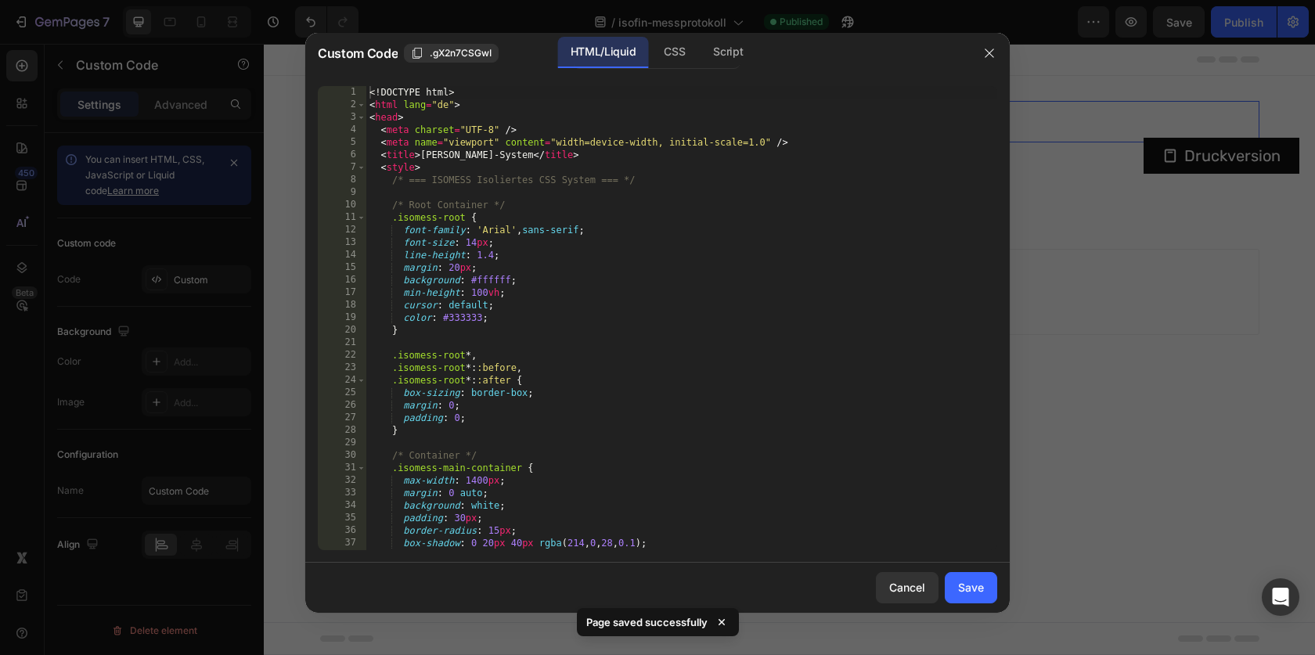
click at [718, 250] on div "<! DOCTYPE html > < html lang = "de" > < head > < meta charset = "UTF-8" /> < m…" at bounding box center [681, 330] width 631 height 489
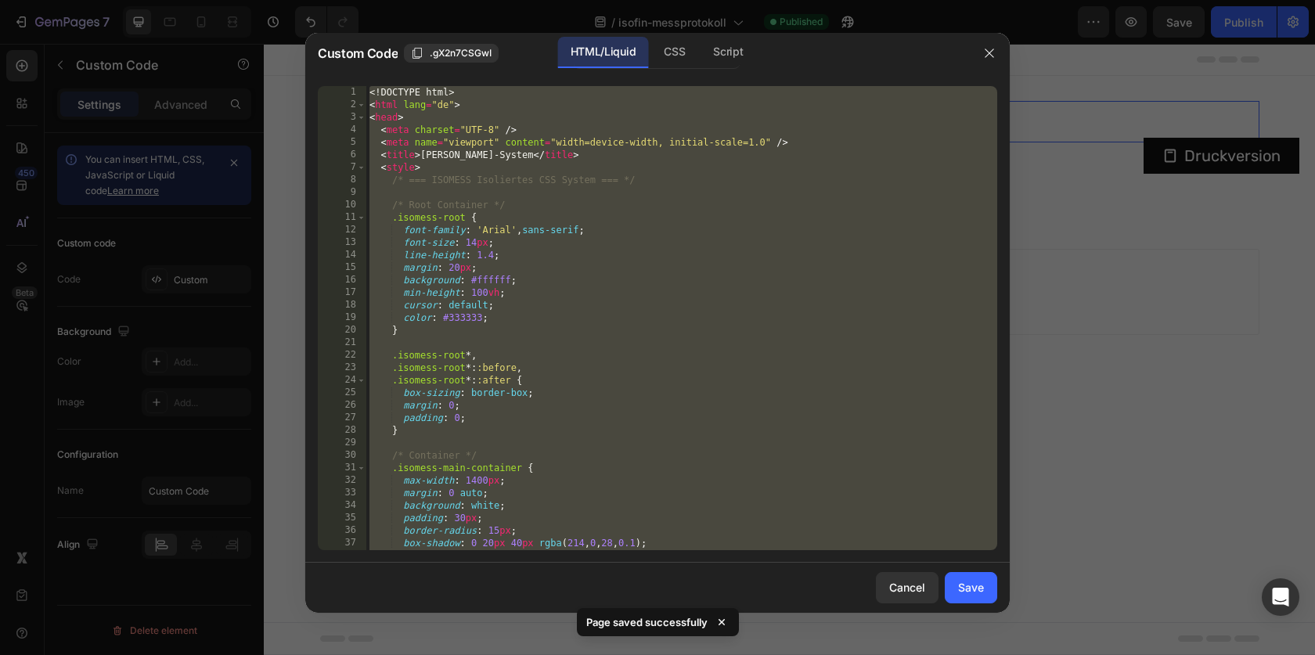
paste textarea
type textarea "</html>"
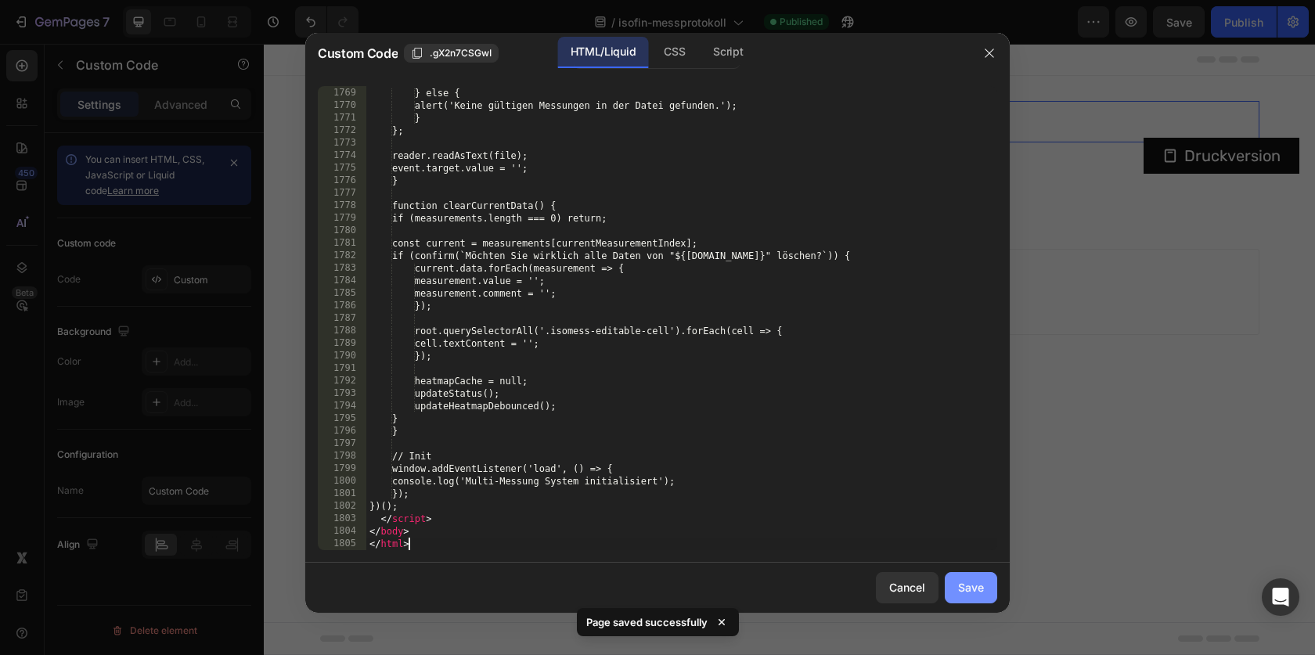
click at [967, 580] on div "Save" at bounding box center [971, 587] width 26 height 16
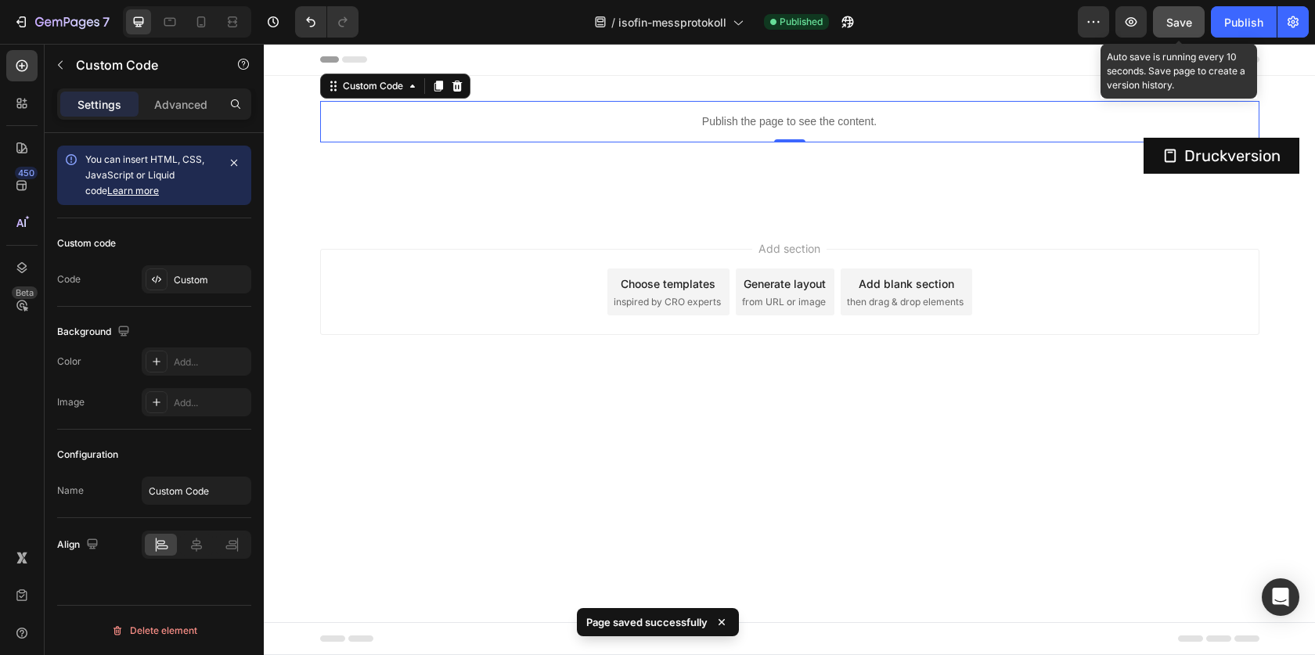
click at [1165, 27] on button "Save" at bounding box center [1179, 21] width 52 height 31
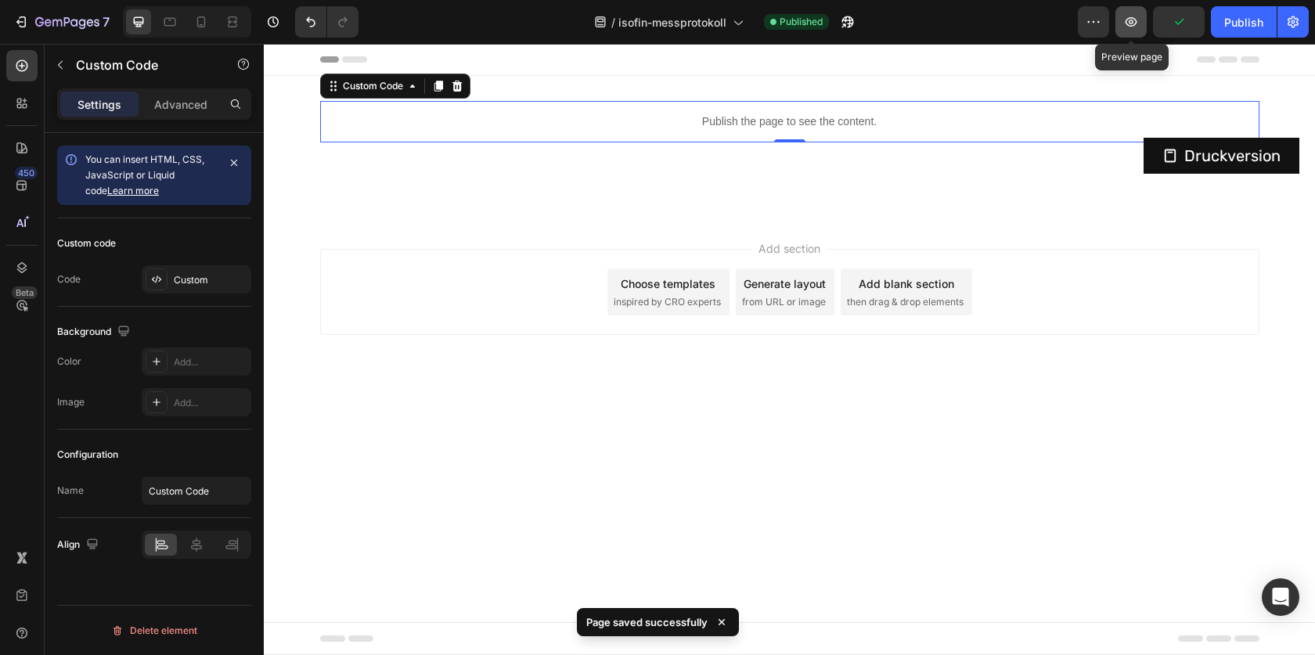
click at [1138, 30] on button "button" at bounding box center [1130, 21] width 31 height 31
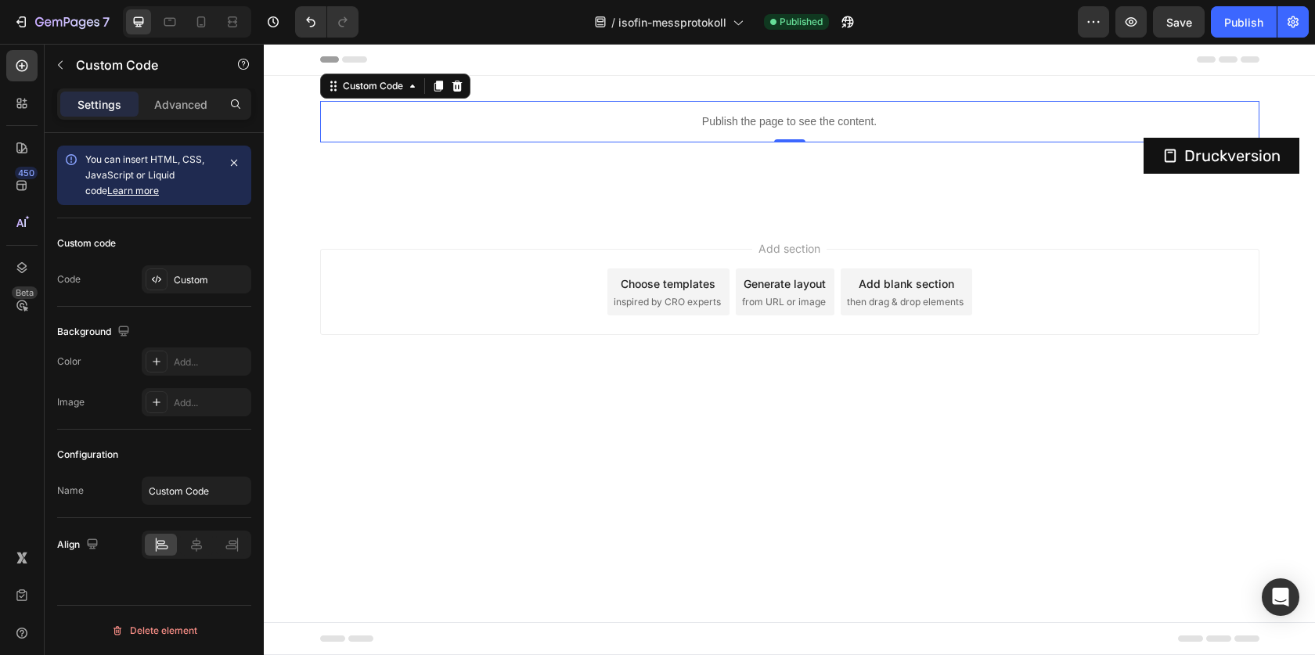
click at [650, 134] on div "Publish the page to see the content." at bounding box center [789, 121] width 939 height 41
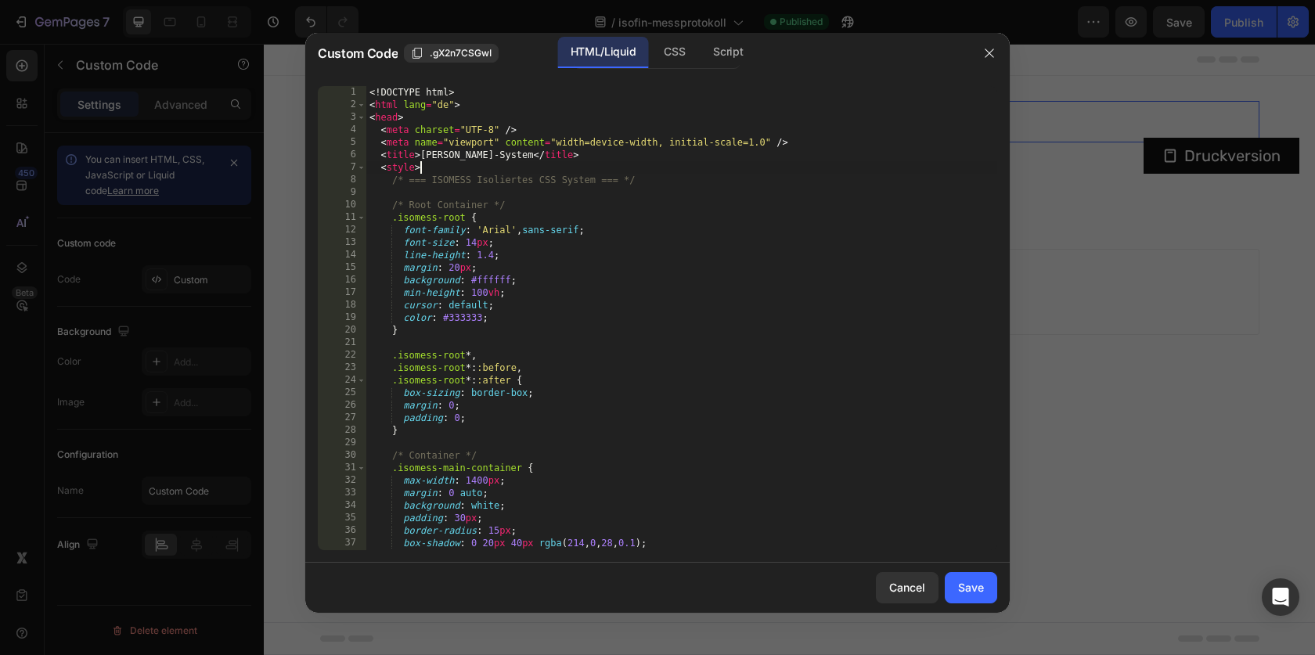
click at [733, 166] on div "<! DOCTYPE html > < html lang = "de" > < head > < meta charset = "UTF-8" /> < m…" at bounding box center [681, 330] width 631 height 489
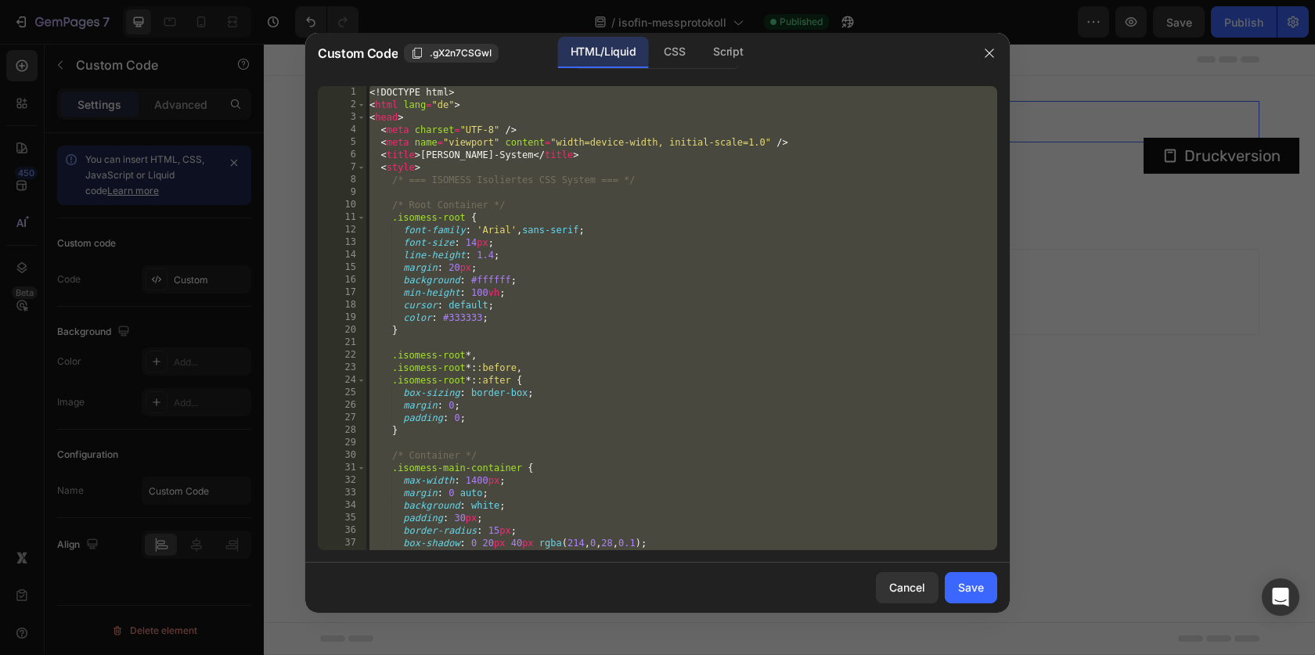
paste textarea
type textarea "</html>"
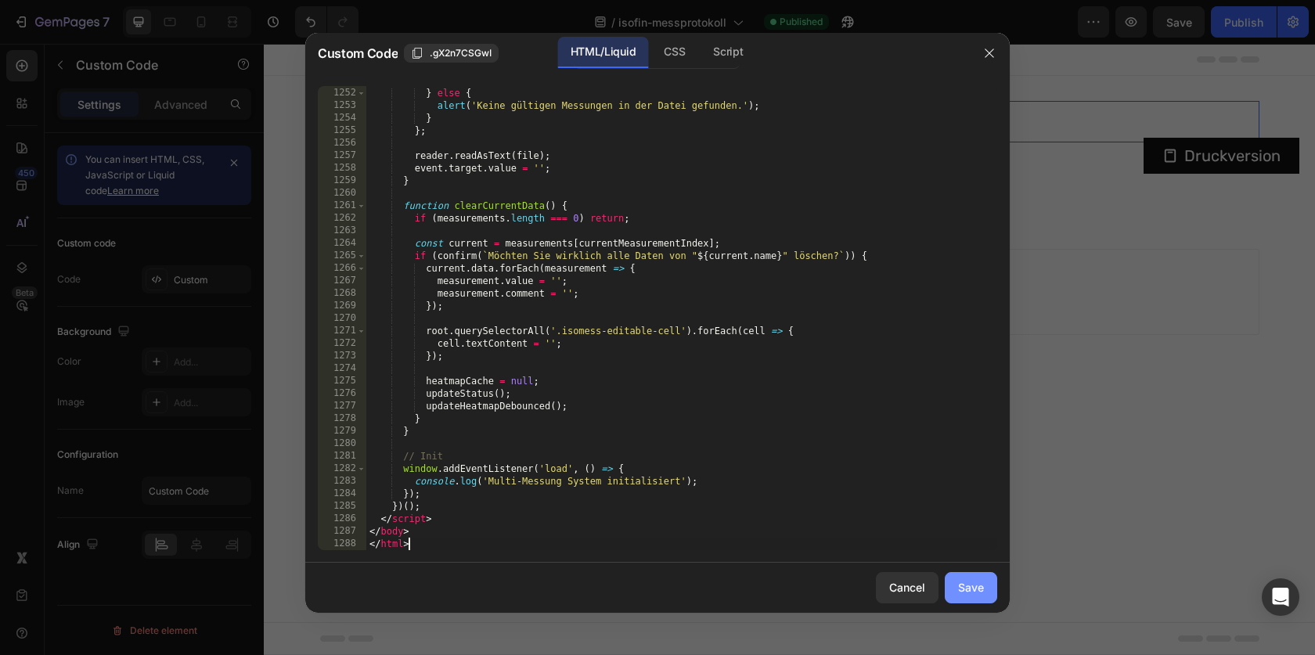
click at [975, 593] on div "Save" at bounding box center [971, 587] width 26 height 16
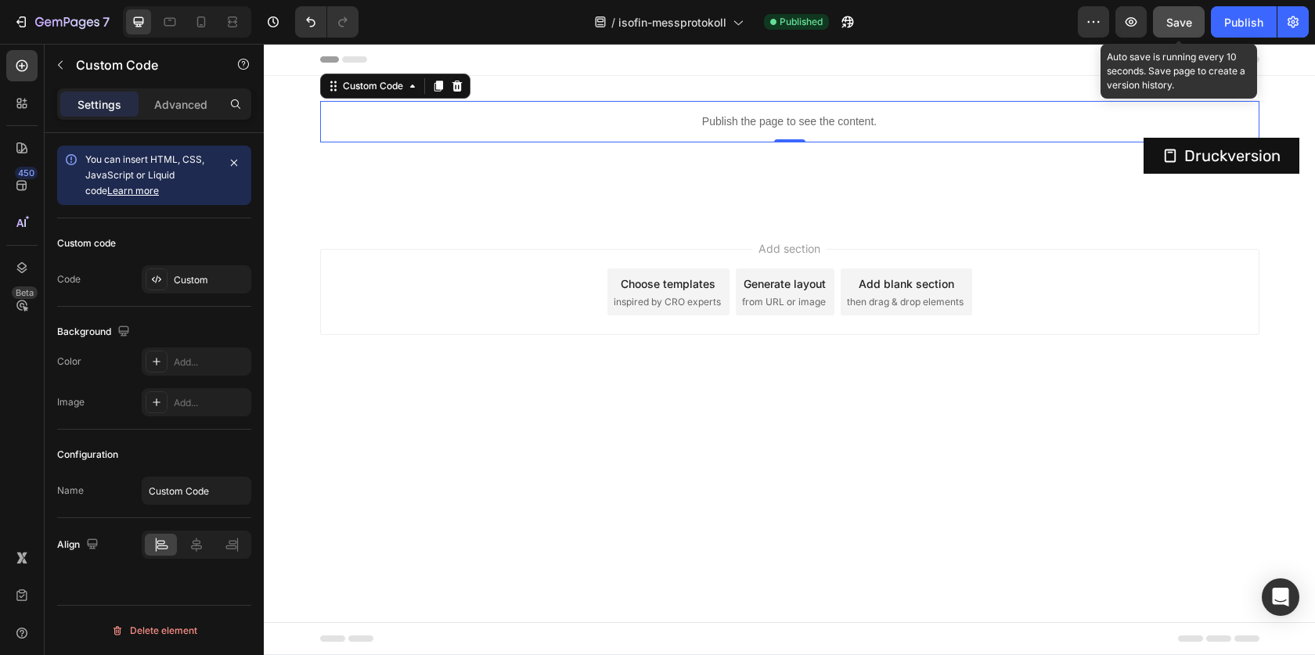
click at [1169, 5] on div "7 Version history / isofin-messprotokoll Published Preview Save Auto save is ru…" at bounding box center [657, 22] width 1315 height 45
click at [1193, 21] on button "Save" at bounding box center [1179, 21] width 52 height 31
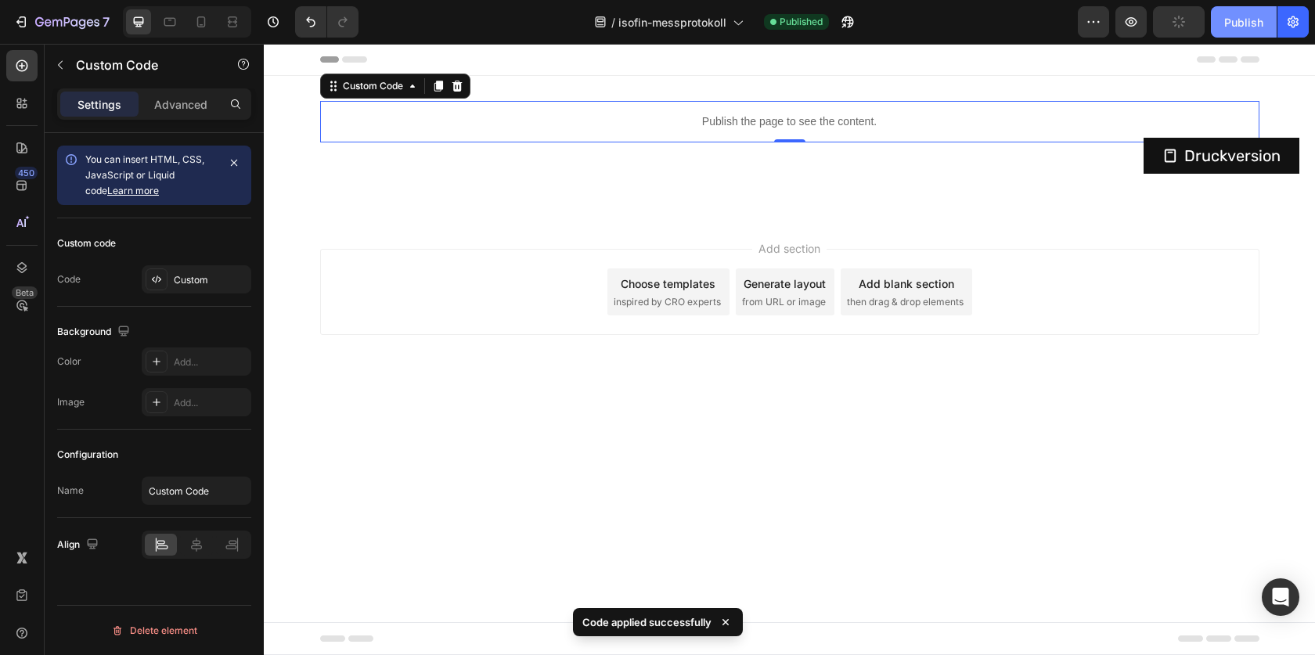
click at [1234, 23] on div "Publish" at bounding box center [1243, 22] width 39 height 16
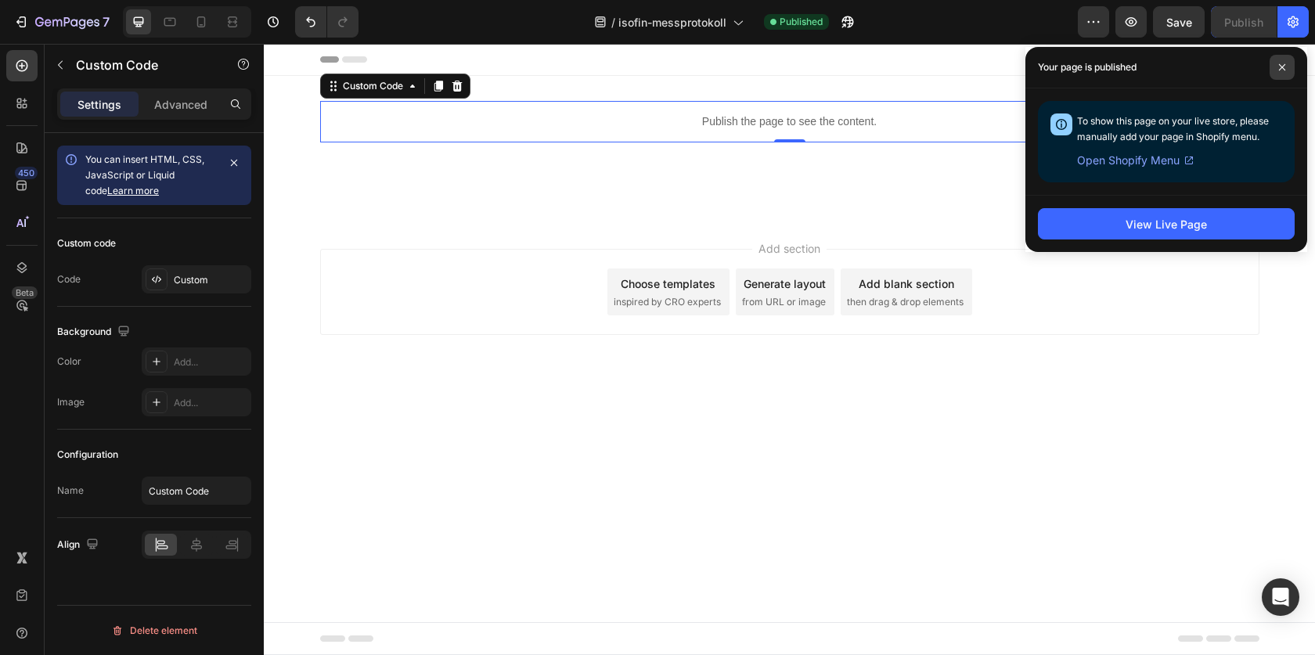
click at [1283, 70] on icon at bounding box center [1282, 67] width 8 height 8
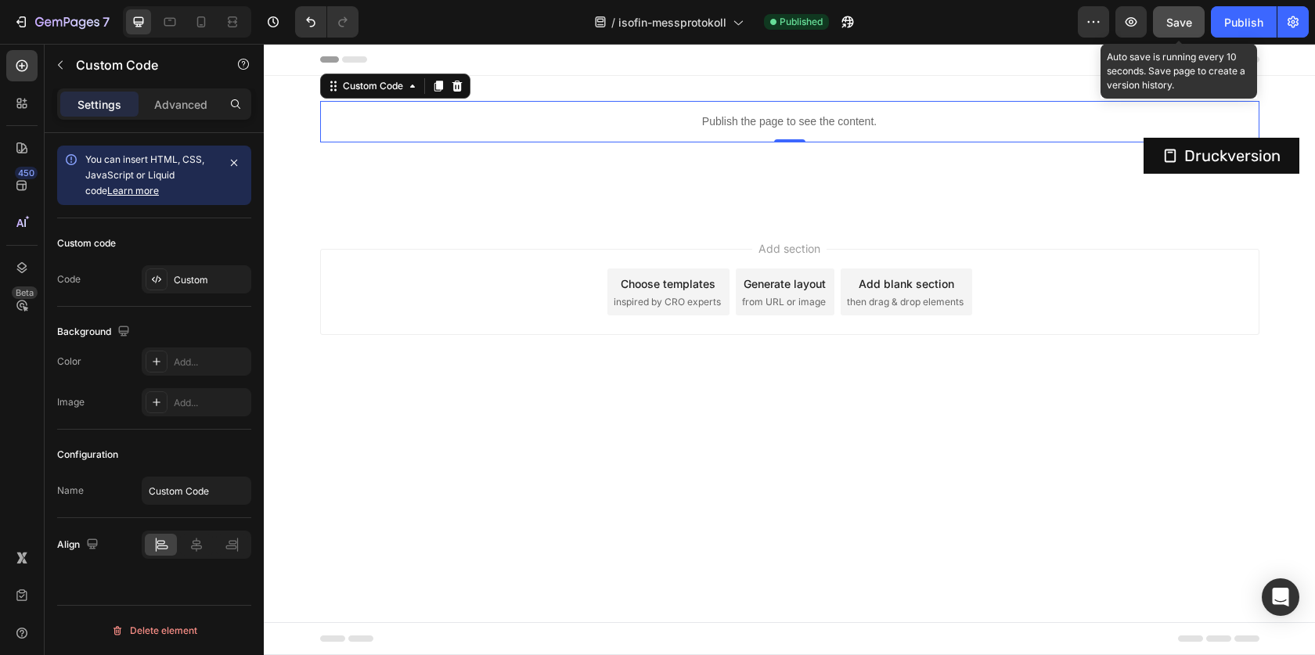
click at [1199, 20] on button "Save" at bounding box center [1179, 21] width 52 height 31
